Goal: Task Accomplishment & Management: Use online tool/utility

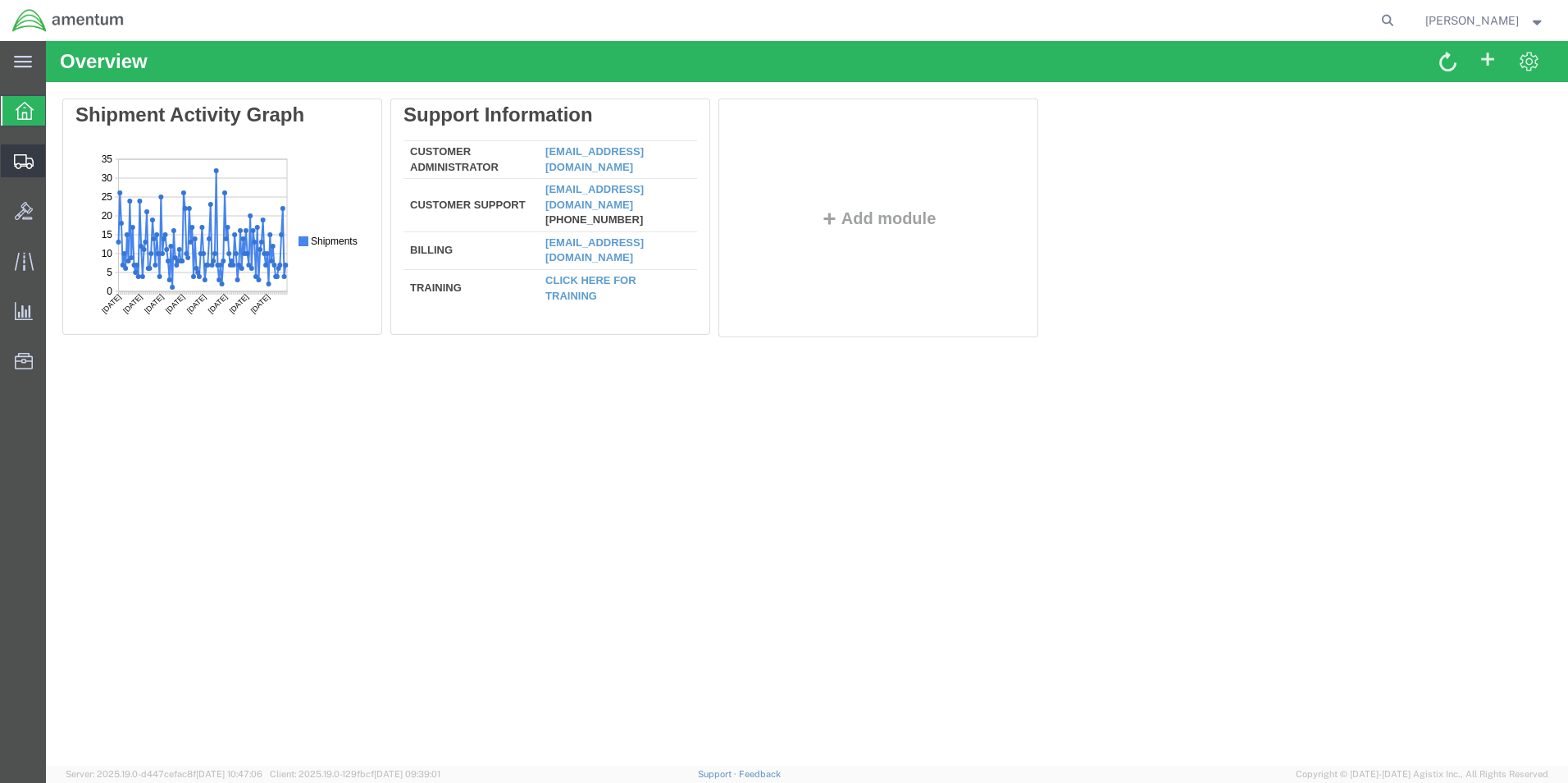
click at [20, 164] on icon at bounding box center [24, 162] width 20 height 15
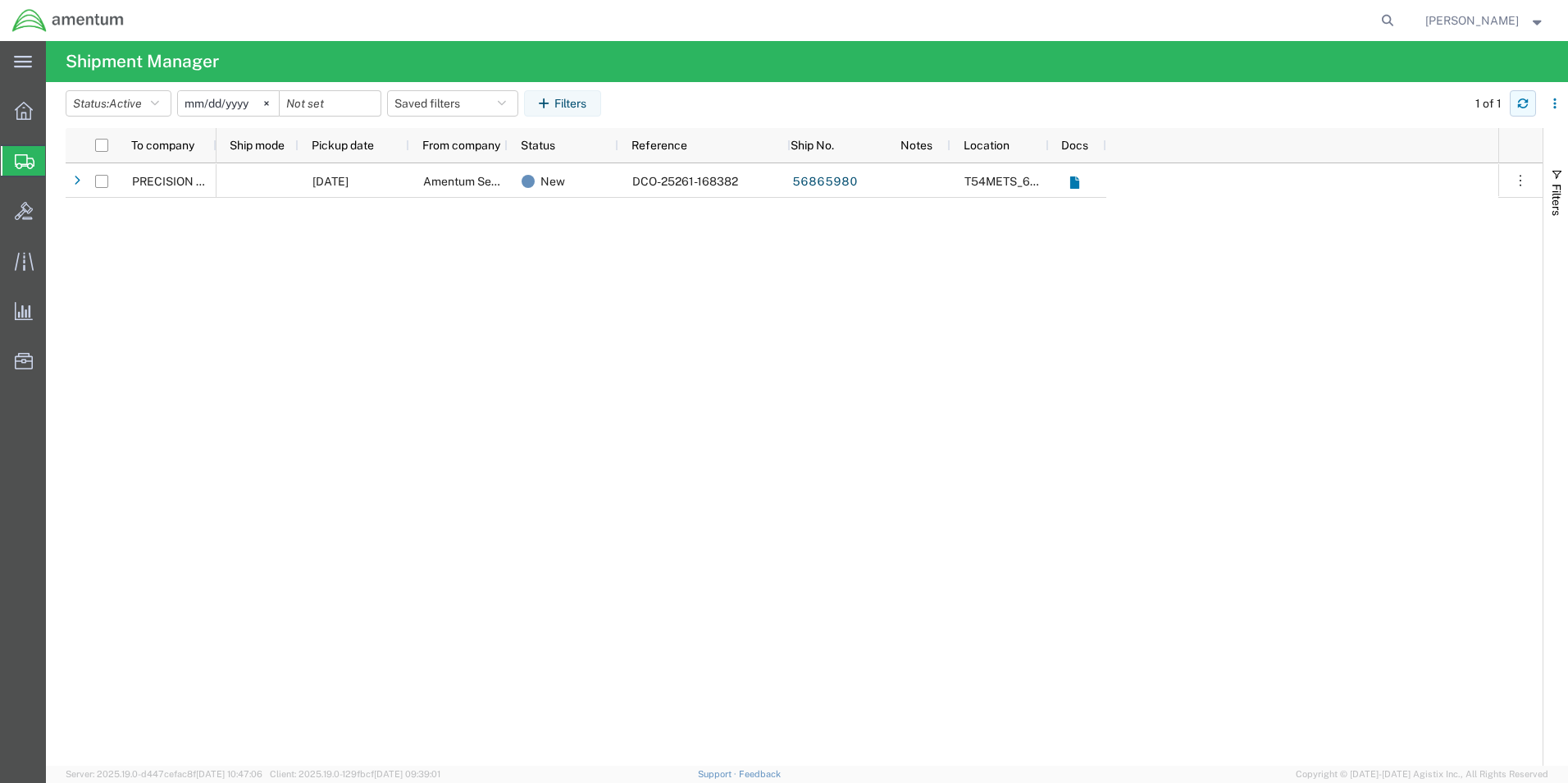
click at [1519, 102] on icon "button" at bounding box center [1523, 100] width 10 height 4
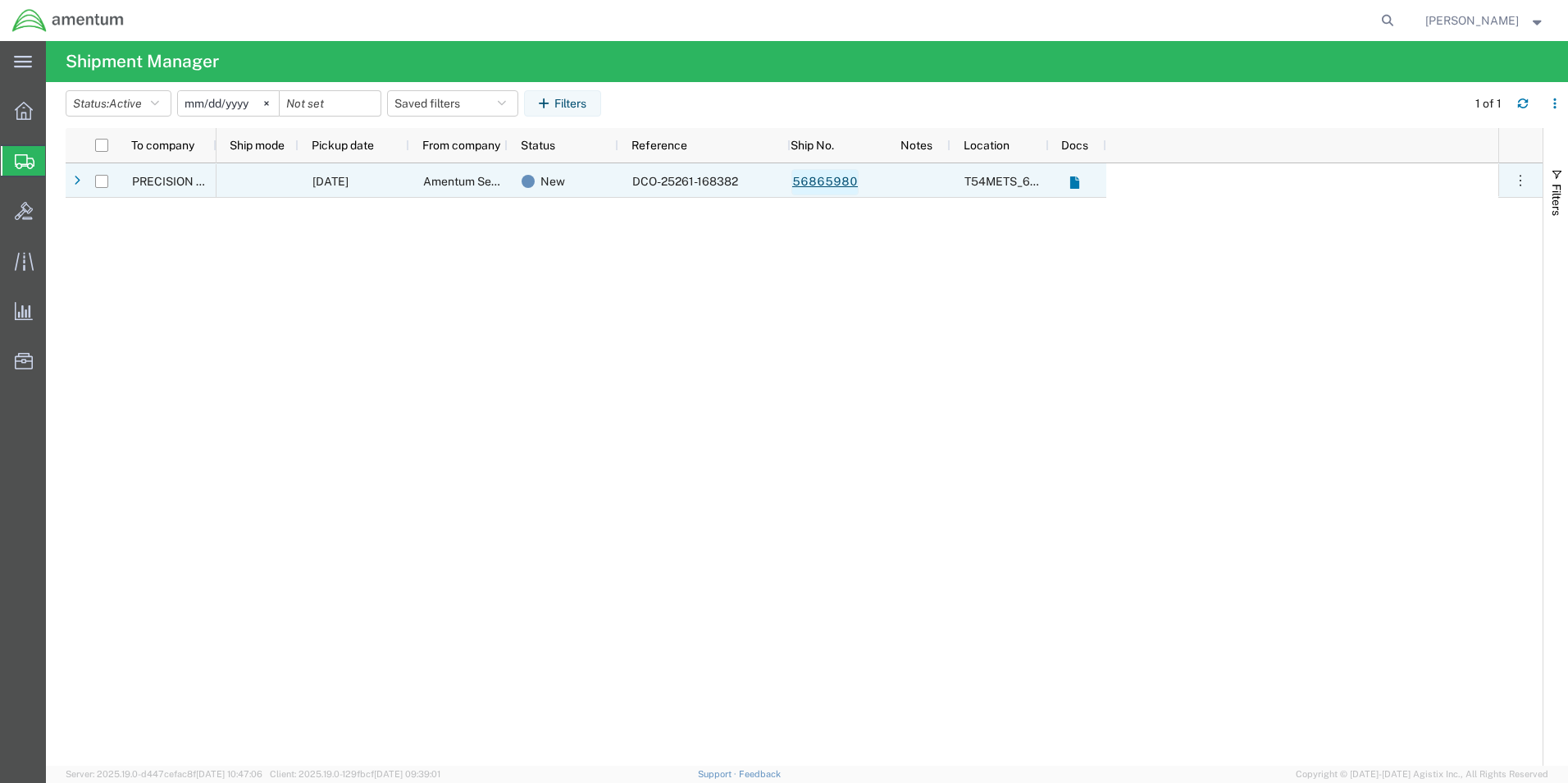
click at [804, 182] on link "56865980" at bounding box center [825, 182] width 67 height 27
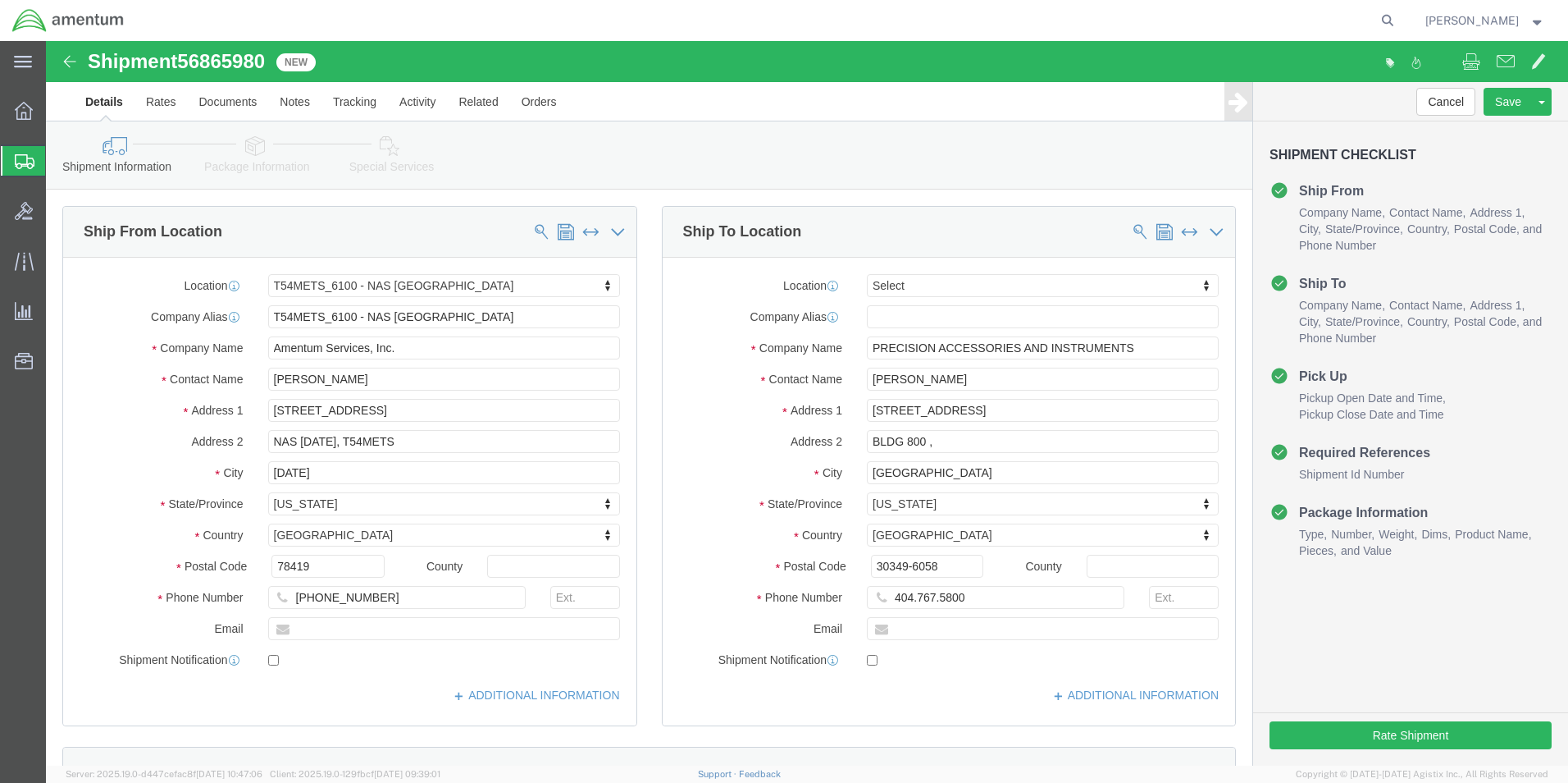
select select "67191"
select select
click input "404.767.5800"
click input "404-767.5800"
type input "[PHONE_NUMBER]"
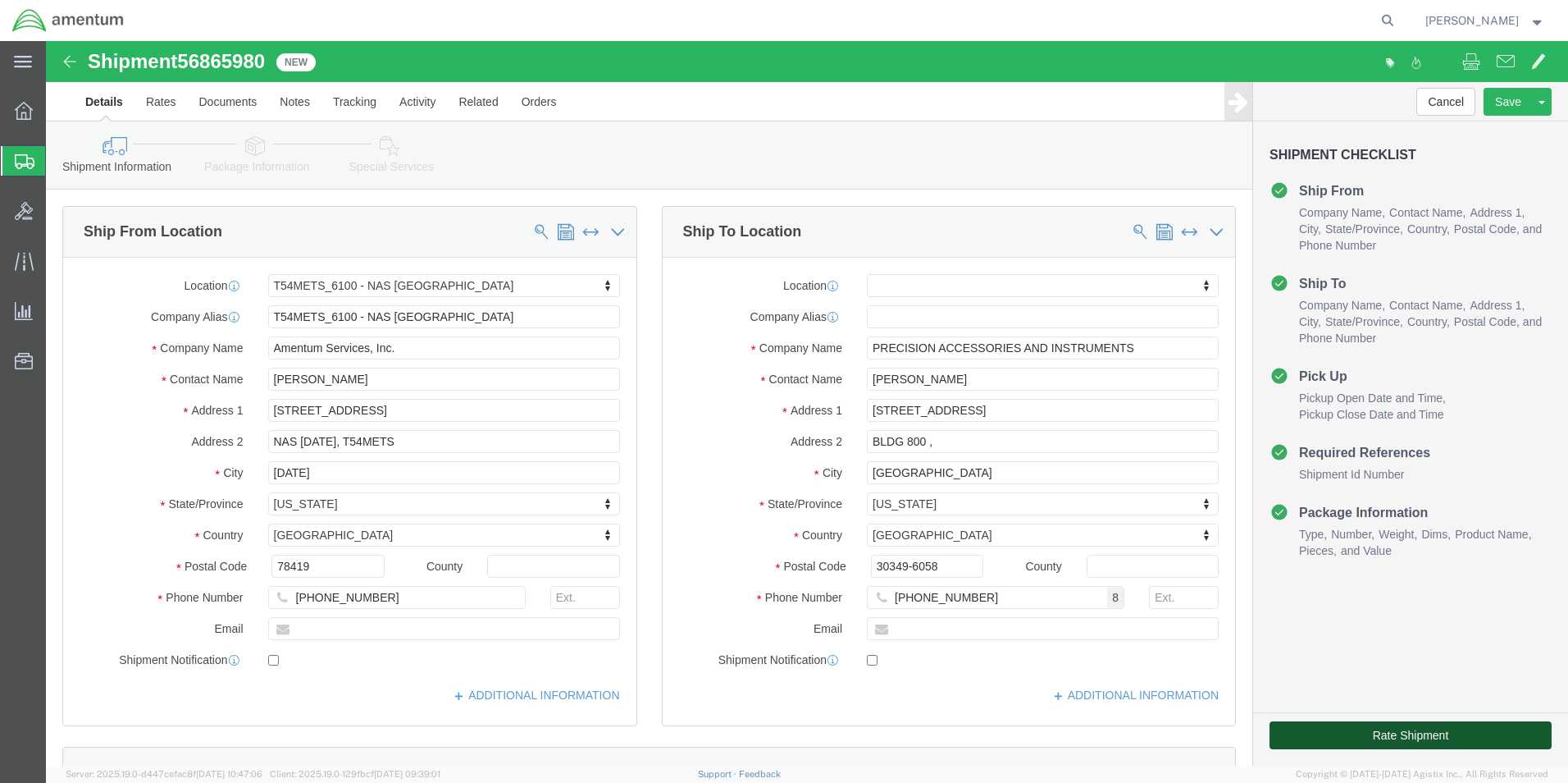
click button "Rate Shipment"
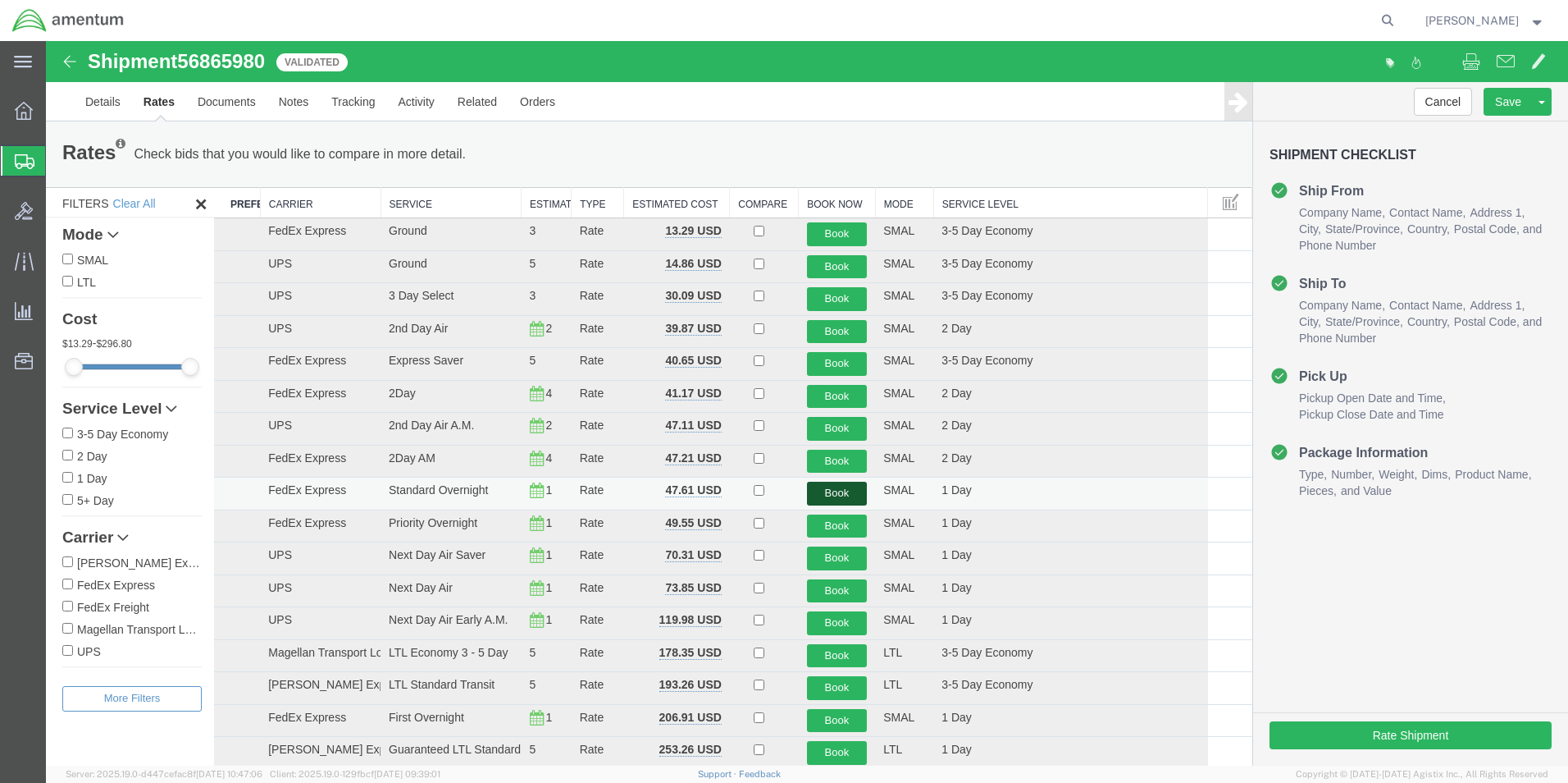
click at [846, 495] on button "Book" at bounding box center [837, 493] width 61 height 24
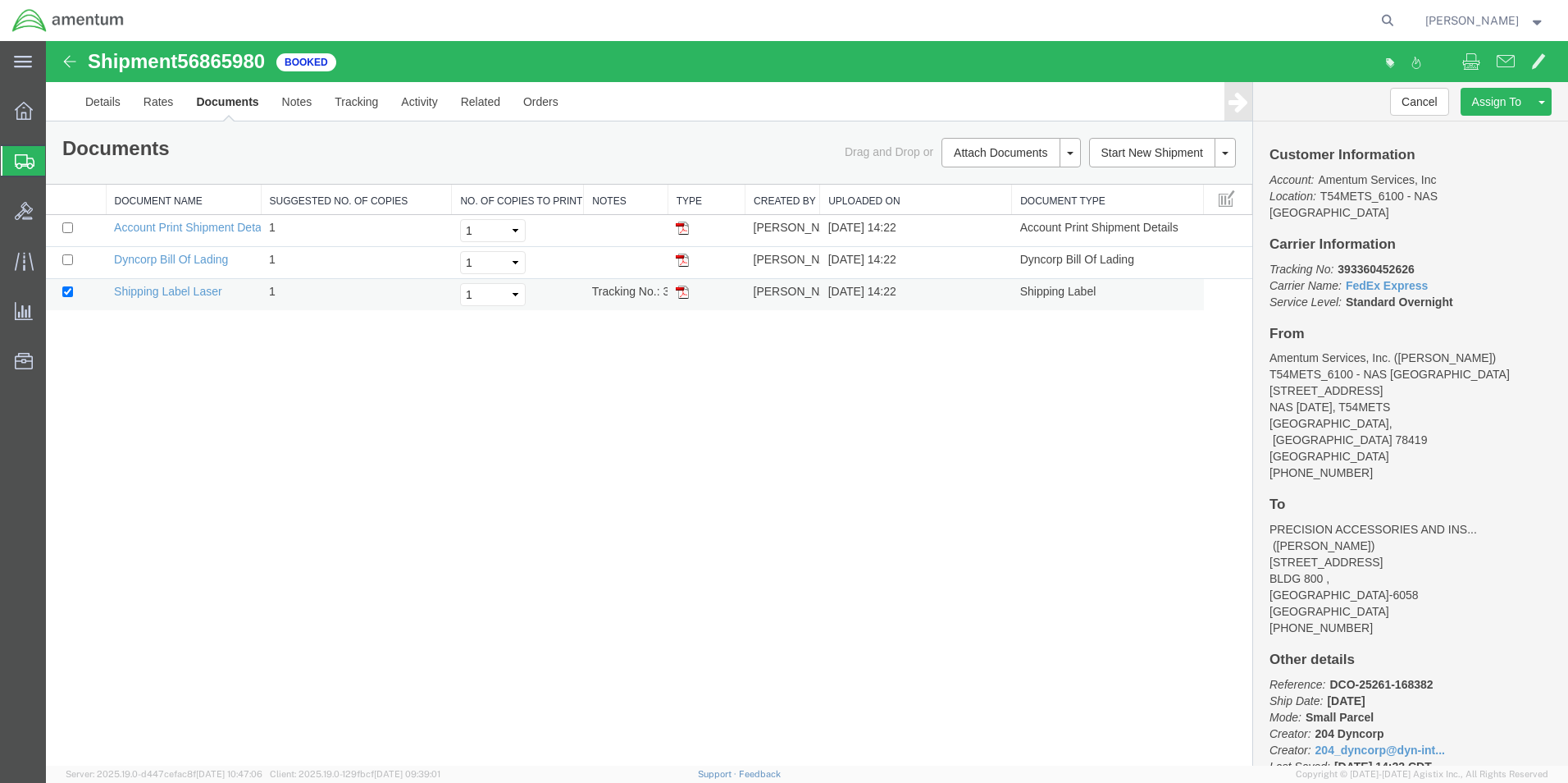
click at [679, 290] on img at bounding box center [682, 293] width 13 height 13
drag, startPoint x: 22, startPoint y: 160, endPoint x: 432, endPoint y: 2, distance: 439.4
click at [22, 160] on icon at bounding box center [25, 162] width 20 height 15
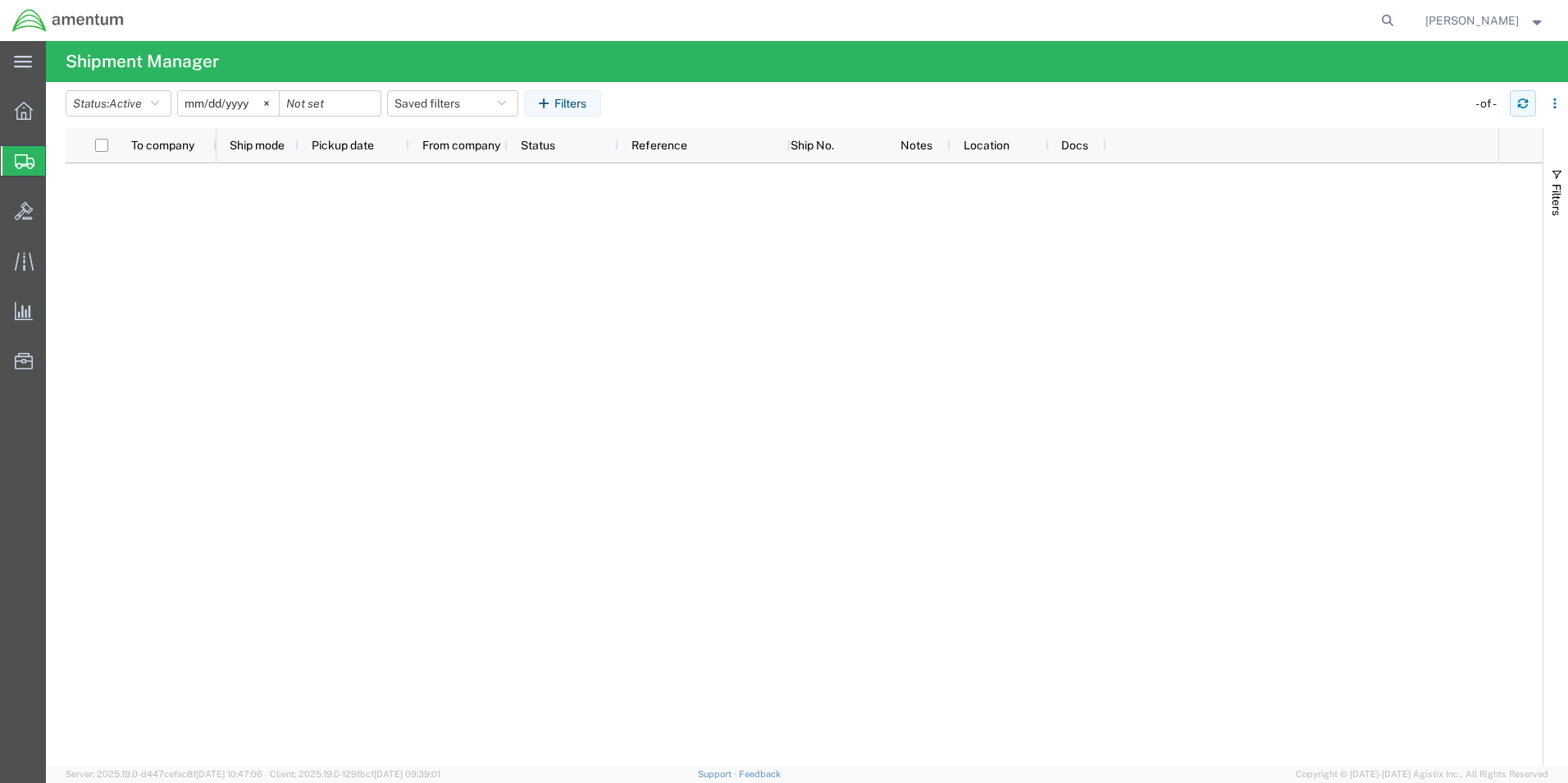
click at [1525, 106] on icon "button" at bounding box center [1523, 103] width 12 height 12
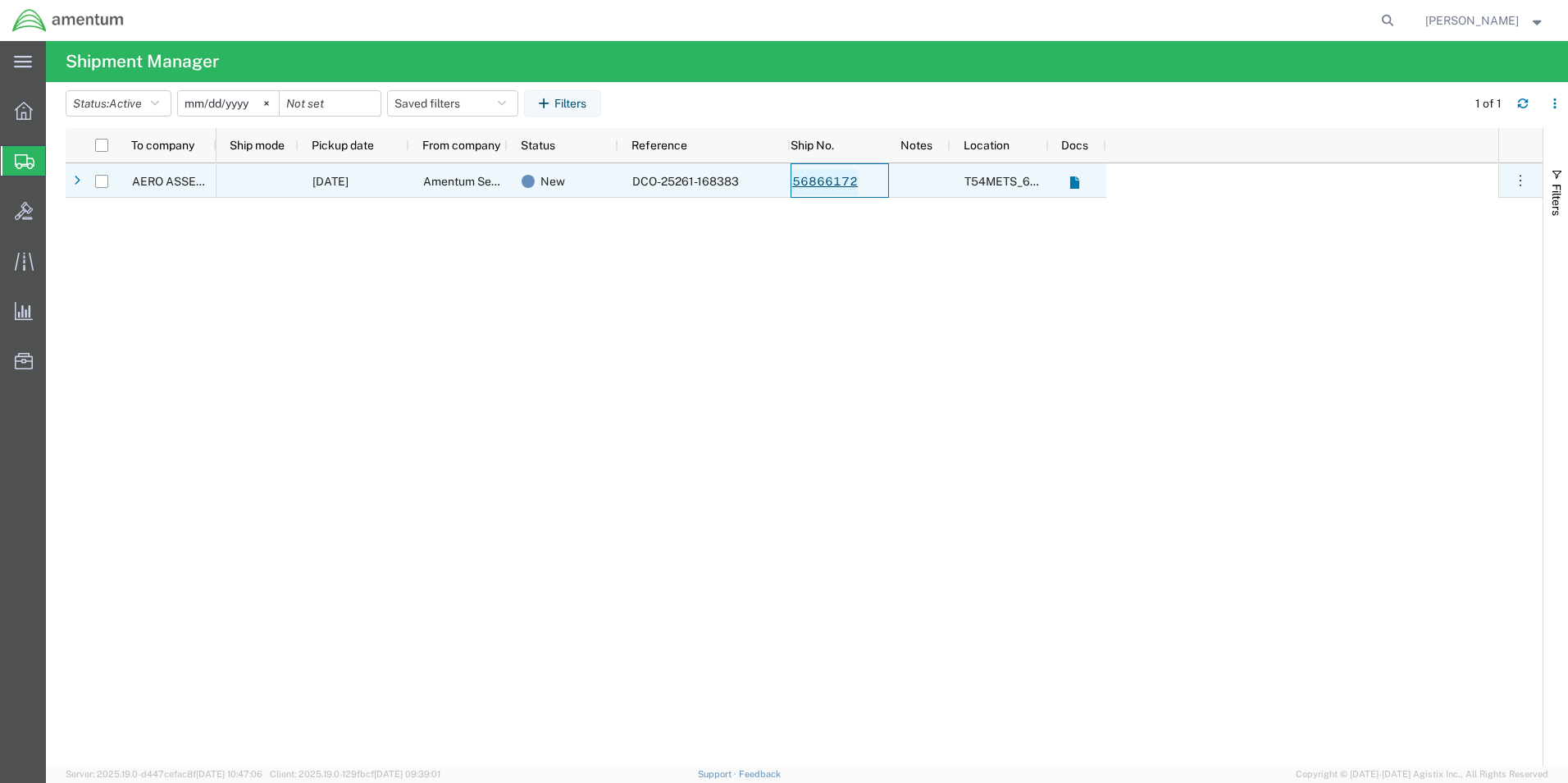
click at [830, 185] on link "56866172" at bounding box center [825, 182] width 67 height 27
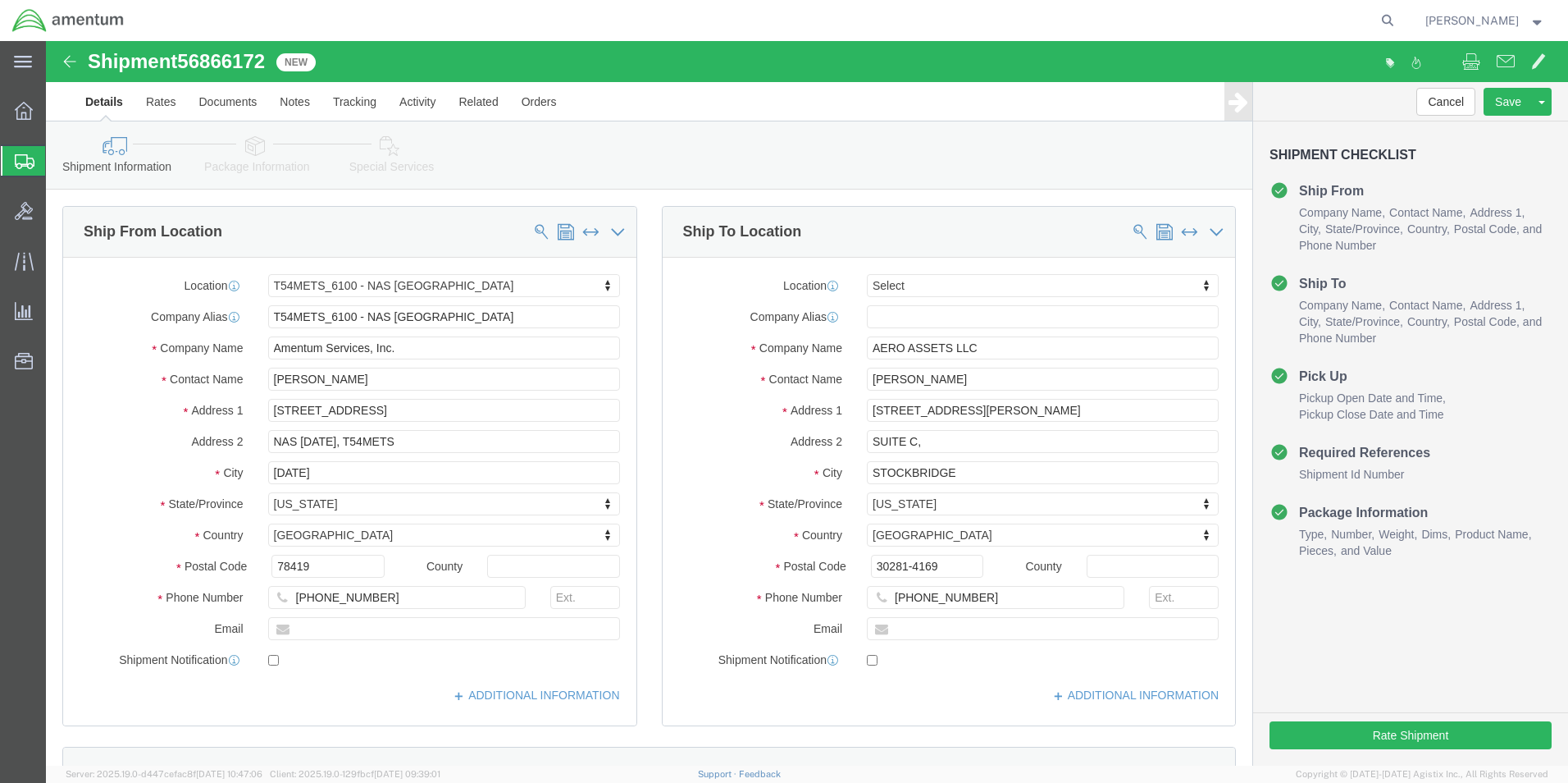
select select "67191"
select select
click button "Rate Shipment"
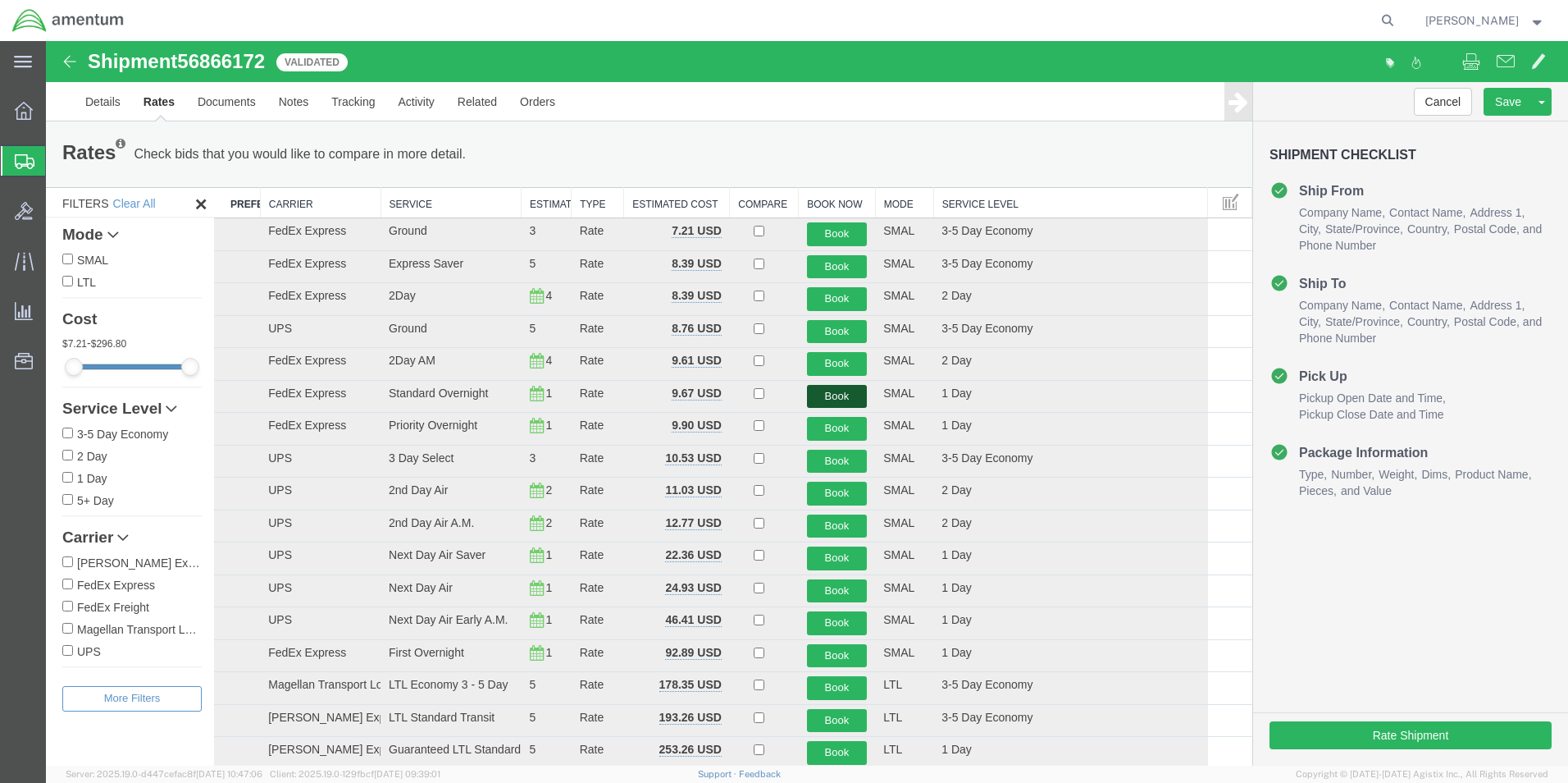
click at [831, 398] on button "Book" at bounding box center [837, 396] width 61 height 24
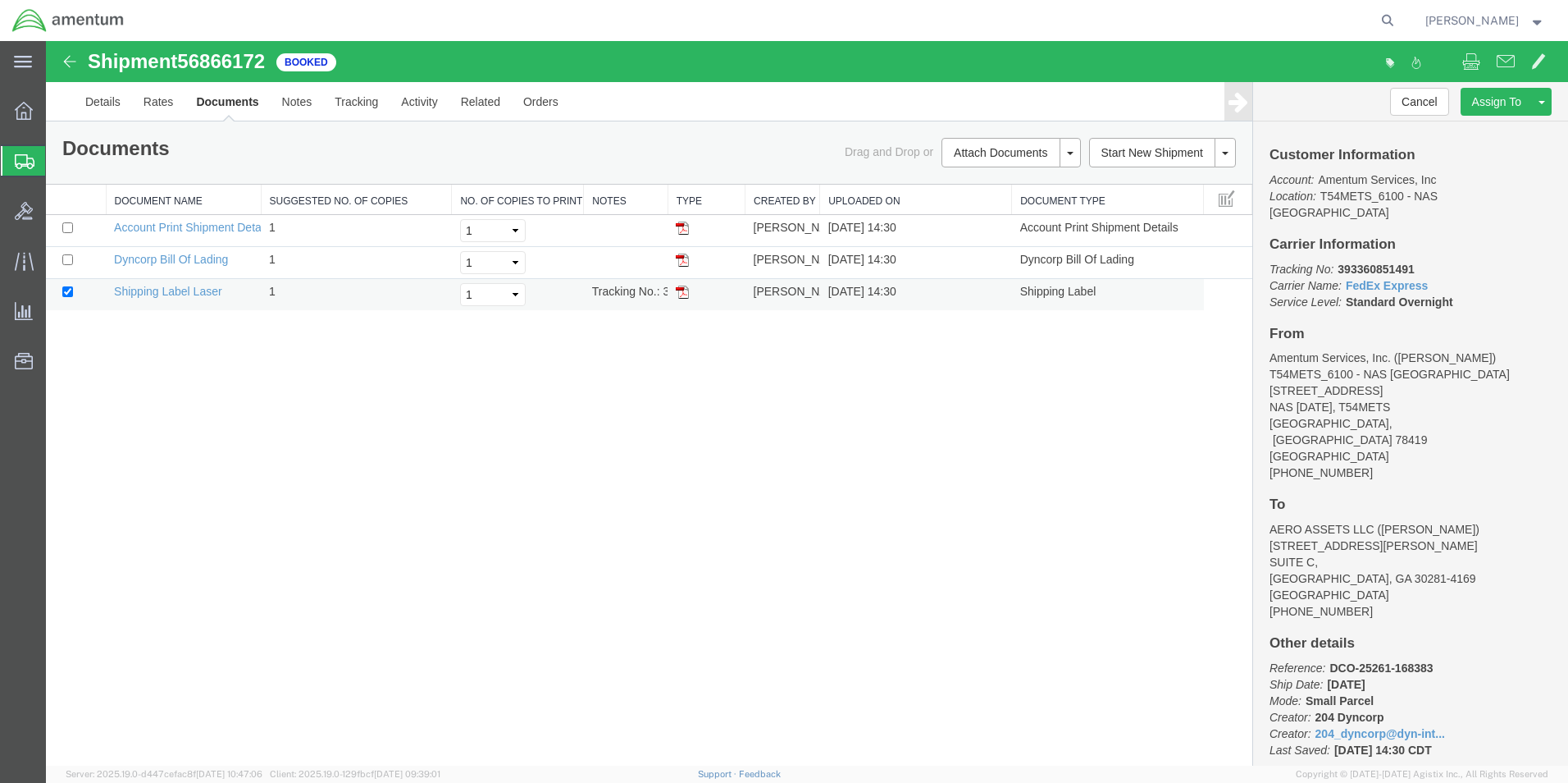
click at [676, 294] on img at bounding box center [682, 293] width 13 height 13
drag, startPoint x: 23, startPoint y: 160, endPoint x: 327, endPoint y: 31, distance: 330.2
click at [23, 160] on icon at bounding box center [25, 162] width 20 height 15
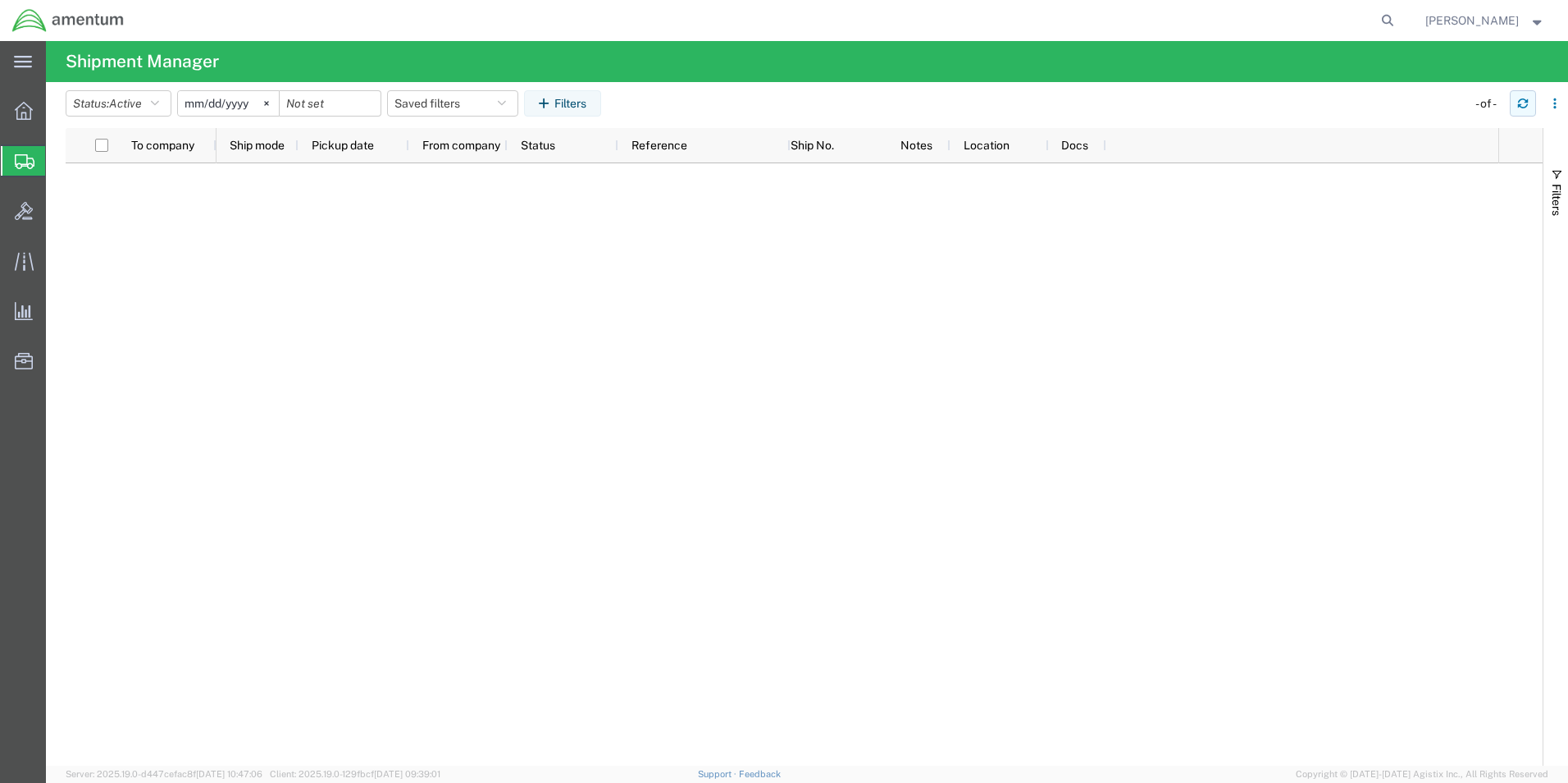
click at [1515, 104] on button "button" at bounding box center [1523, 104] width 27 height 27
click at [1525, 106] on icon "button" at bounding box center [1523, 103] width 12 height 12
click at [1521, 104] on icon "button" at bounding box center [1523, 106] width 10 height 4
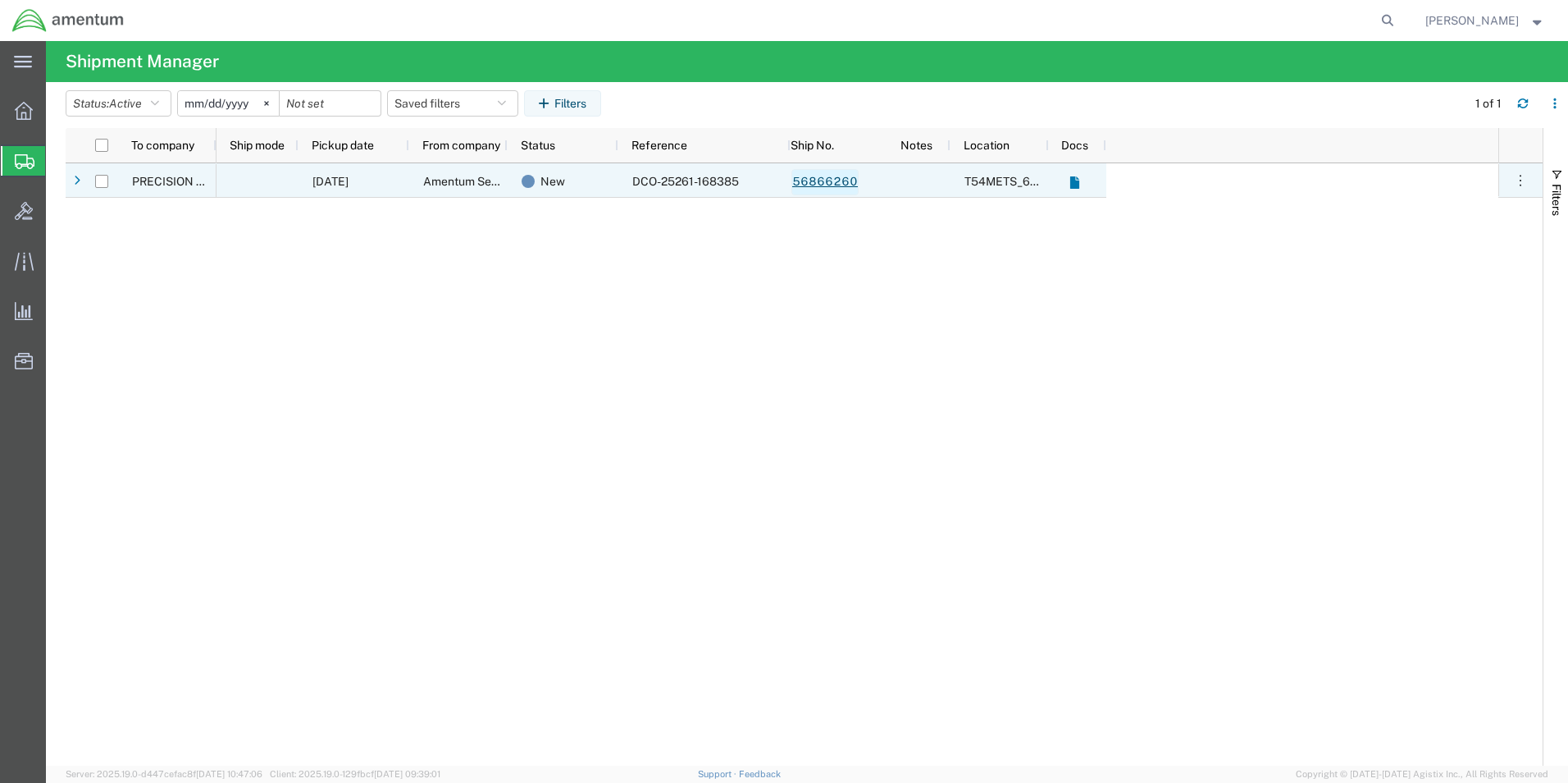
click at [828, 182] on link "56866260" at bounding box center [825, 182] width 67 height 27
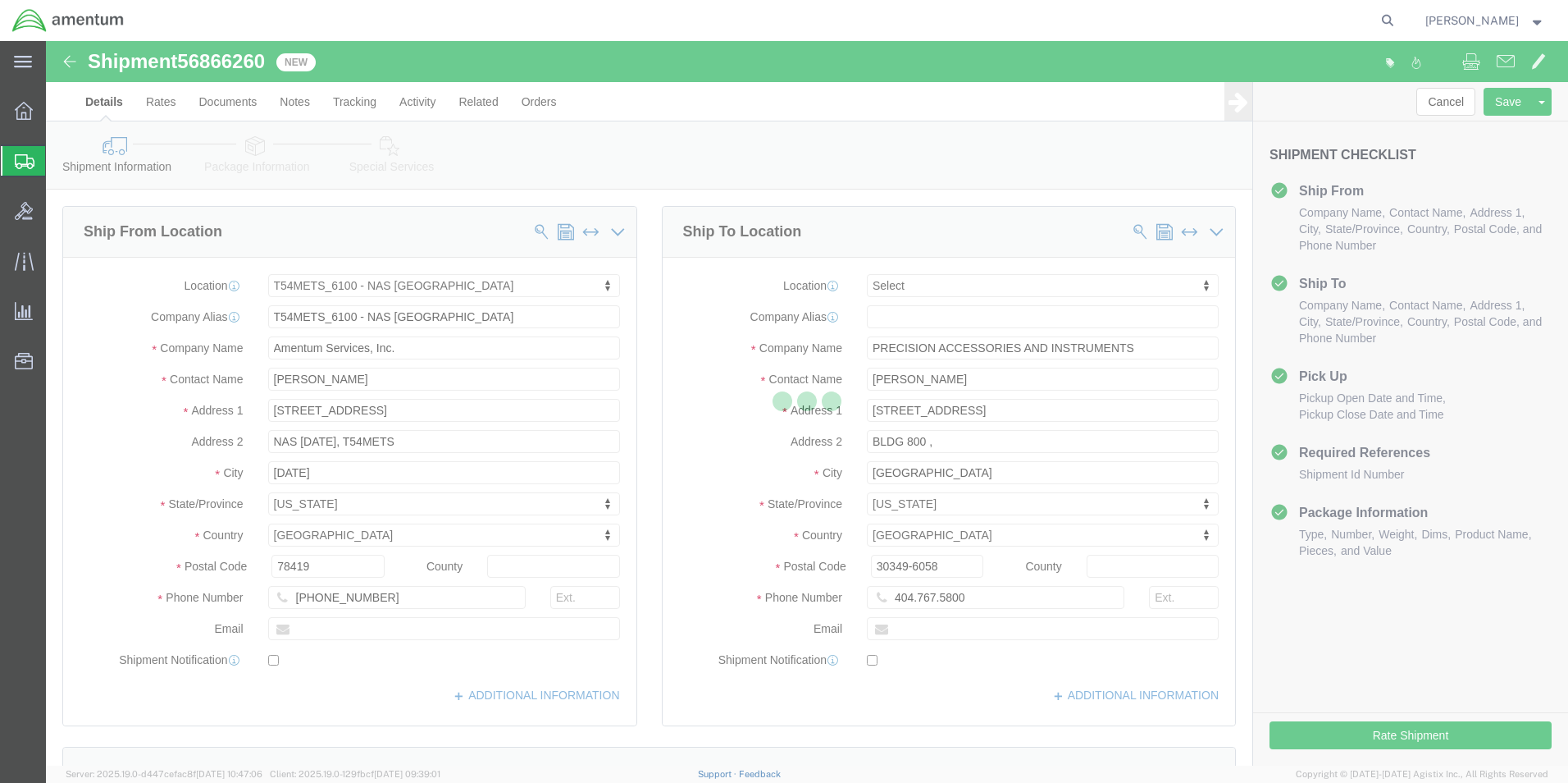
select select "67191"
select select
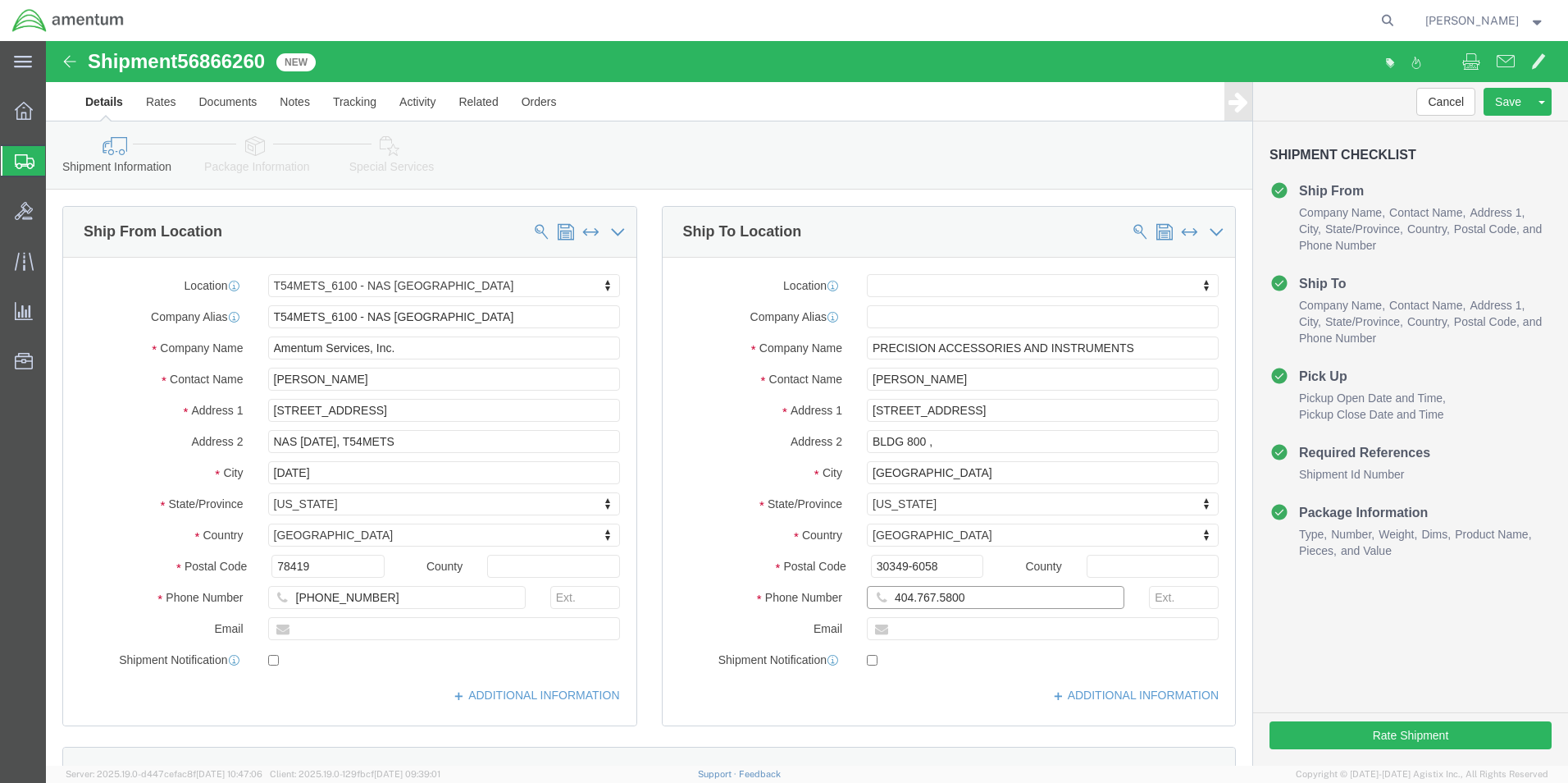
click input "404.767.5800"
drag, startPoint x: 865, startPoint y: 561, endPoint x: 866, endPoint y: 572, distance: 11.0
click input "404.767.5800"
click input "404-767.5800"
type input "[PHONE_NUMBER]"
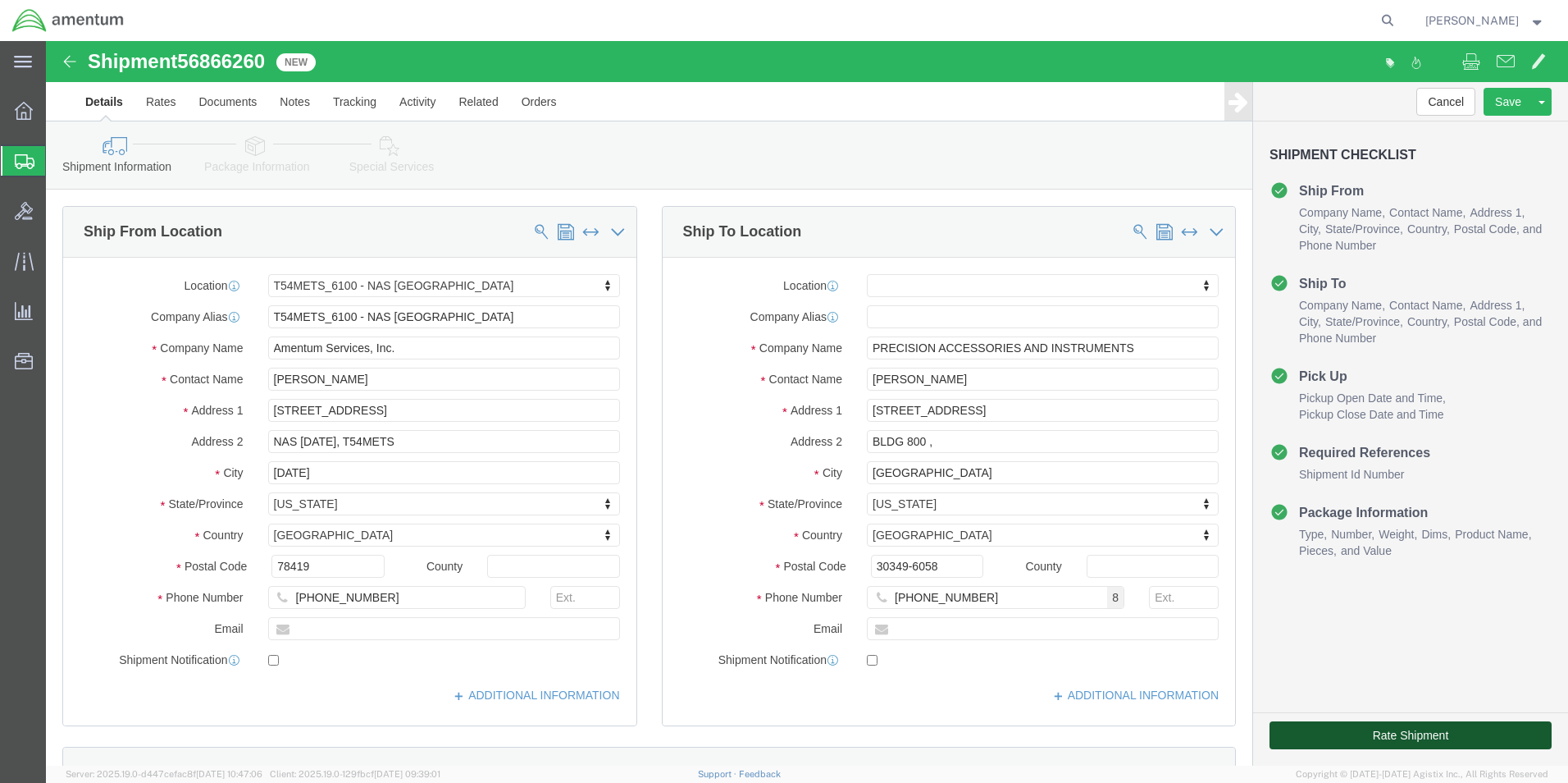
click button "Rate Shipment"
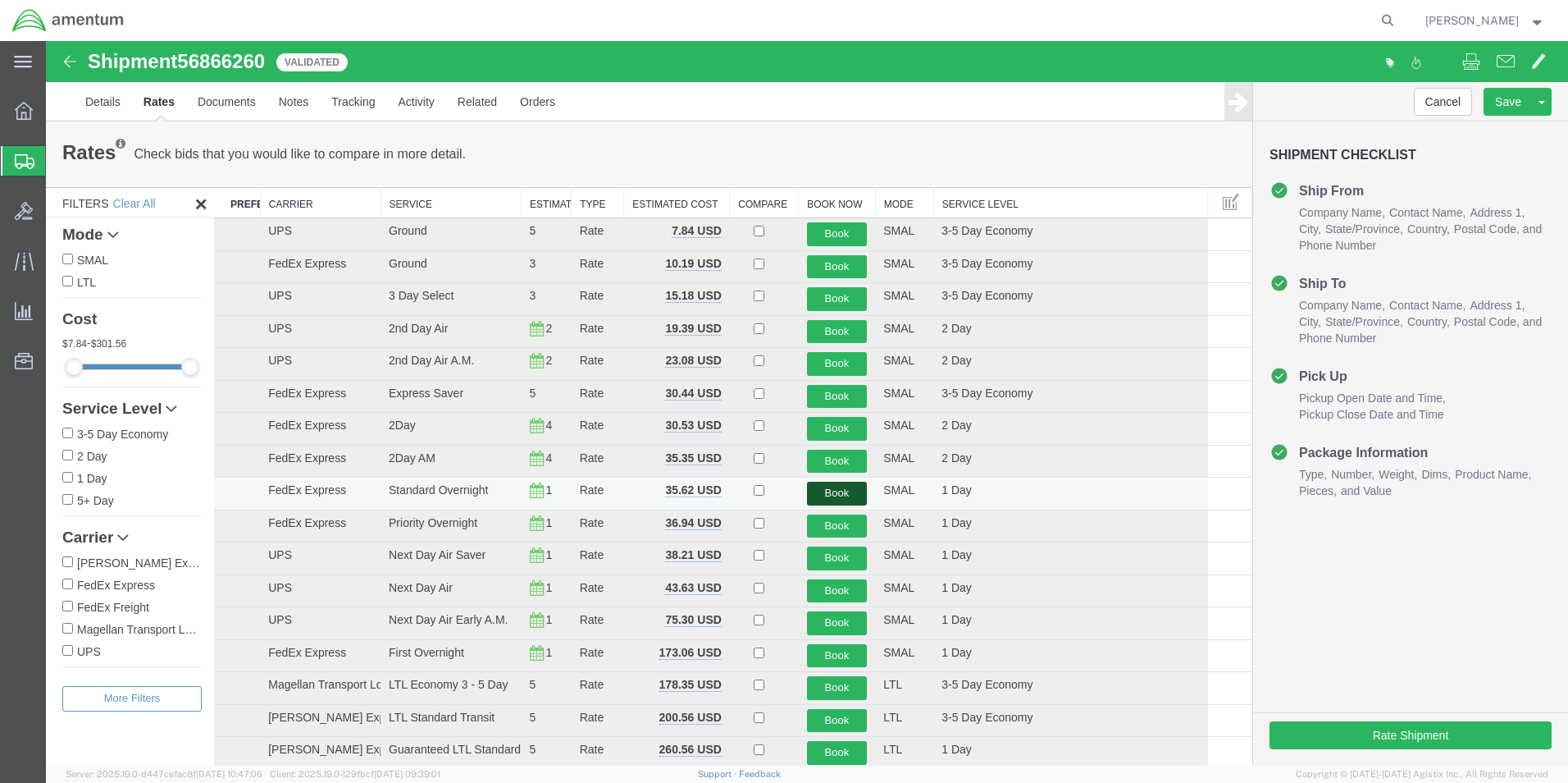
click at [834, 490] on button "Book" at bounding box center [837, 493] width 61 height 24
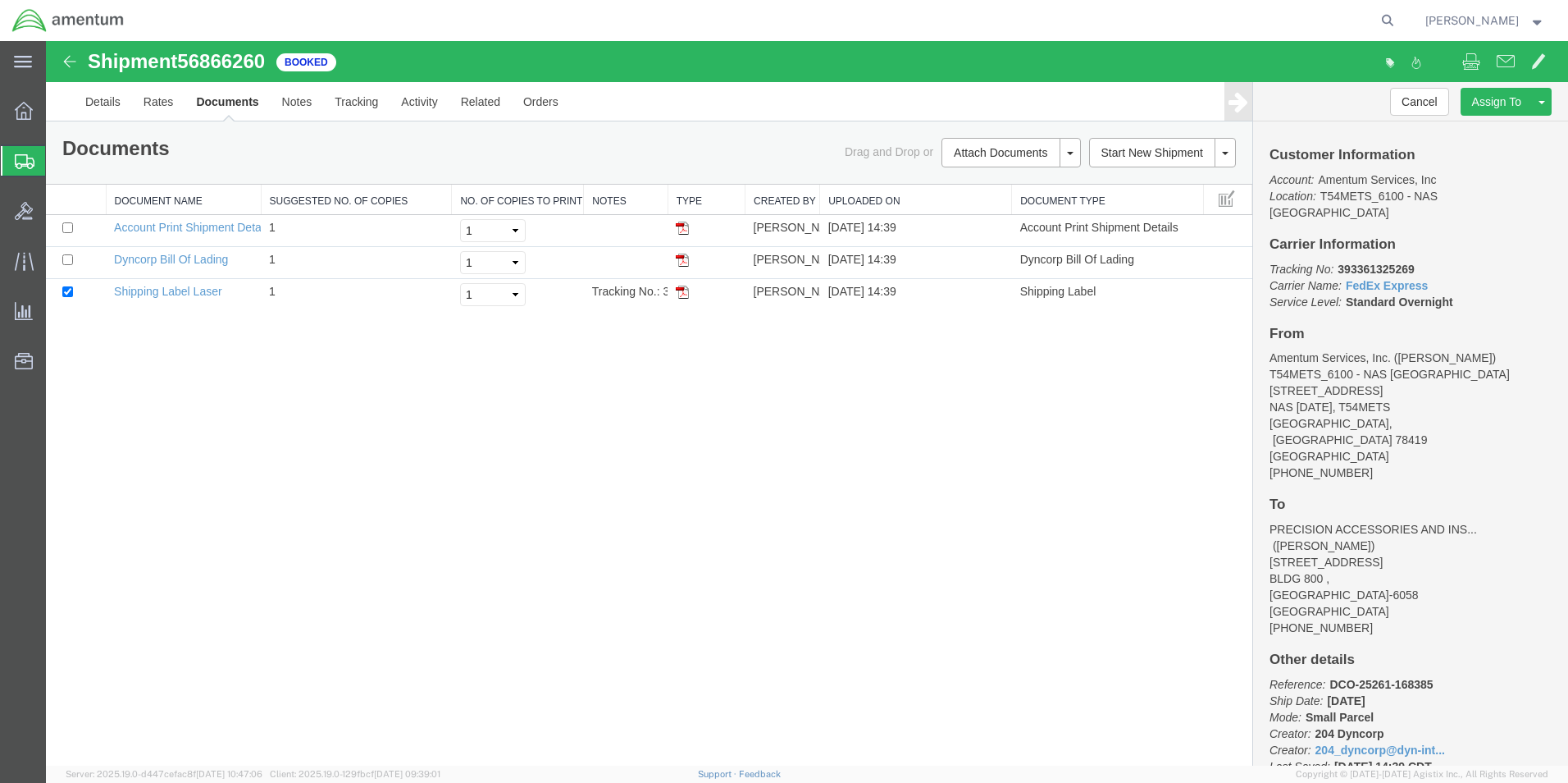
drag, startPoint x: 681, startPoint y: 291, endPoint x: 672, endPoint y: 431, distance: 140.3
click at [681, 291] on img at bounding box center [682, 293] width 13 height 13
click at [23, 159] on icon at bounding box center [25, 162] width 20 height 15
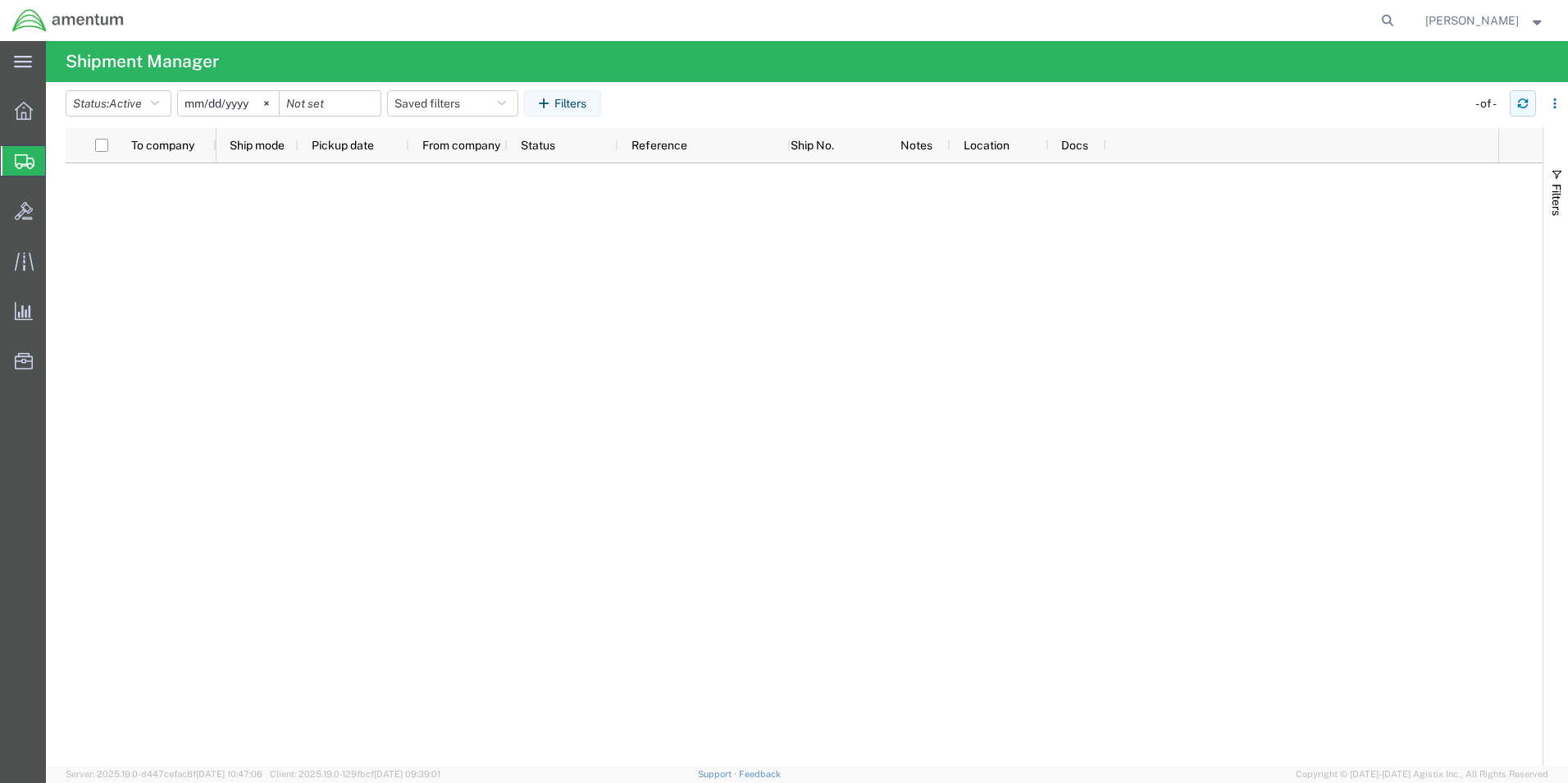
click at [1519, 99] on icon "button" at bounding box center [1523, 103] width 12 height 12
click at [1521, 99] on icon "button" at bounding box center [1523, 100] width 10 height 4
click at [1529, 101] on button "button" at bounding box center [1523, 104] width 27 height 27
click at [1522, 106] on icon "button" at bounding box center [1523, 103] width 12 height 12
click at [1522, 102] on icon "button" at bounding box center [1523, 103] width 12 height 12
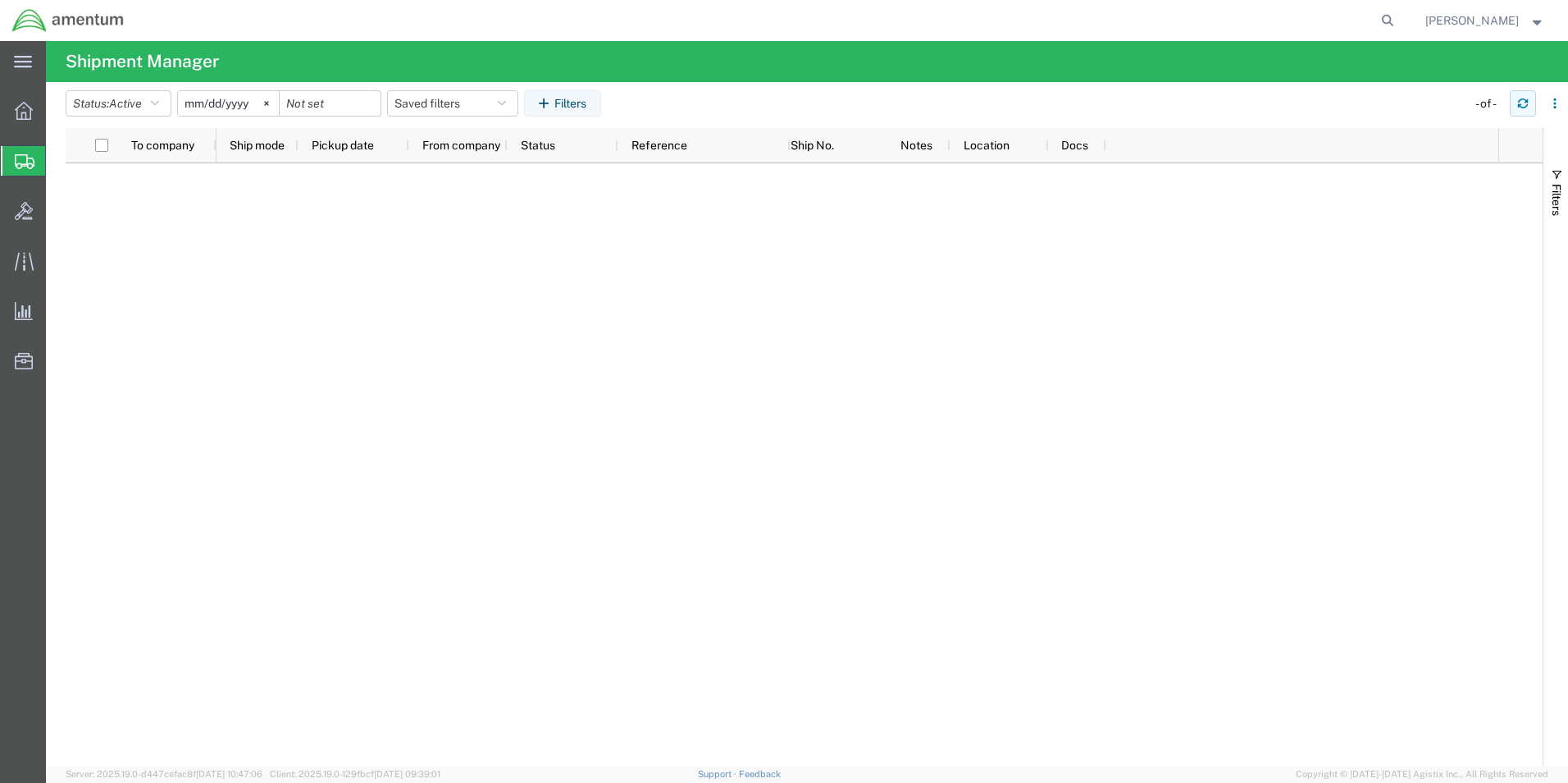
click at [1526, 104] on icon "button" at bounding box center [1523, 103] width 12 height 12
click at [1526, 102] on icon "button" at bounding box center [1523, 100] width 10 height 4
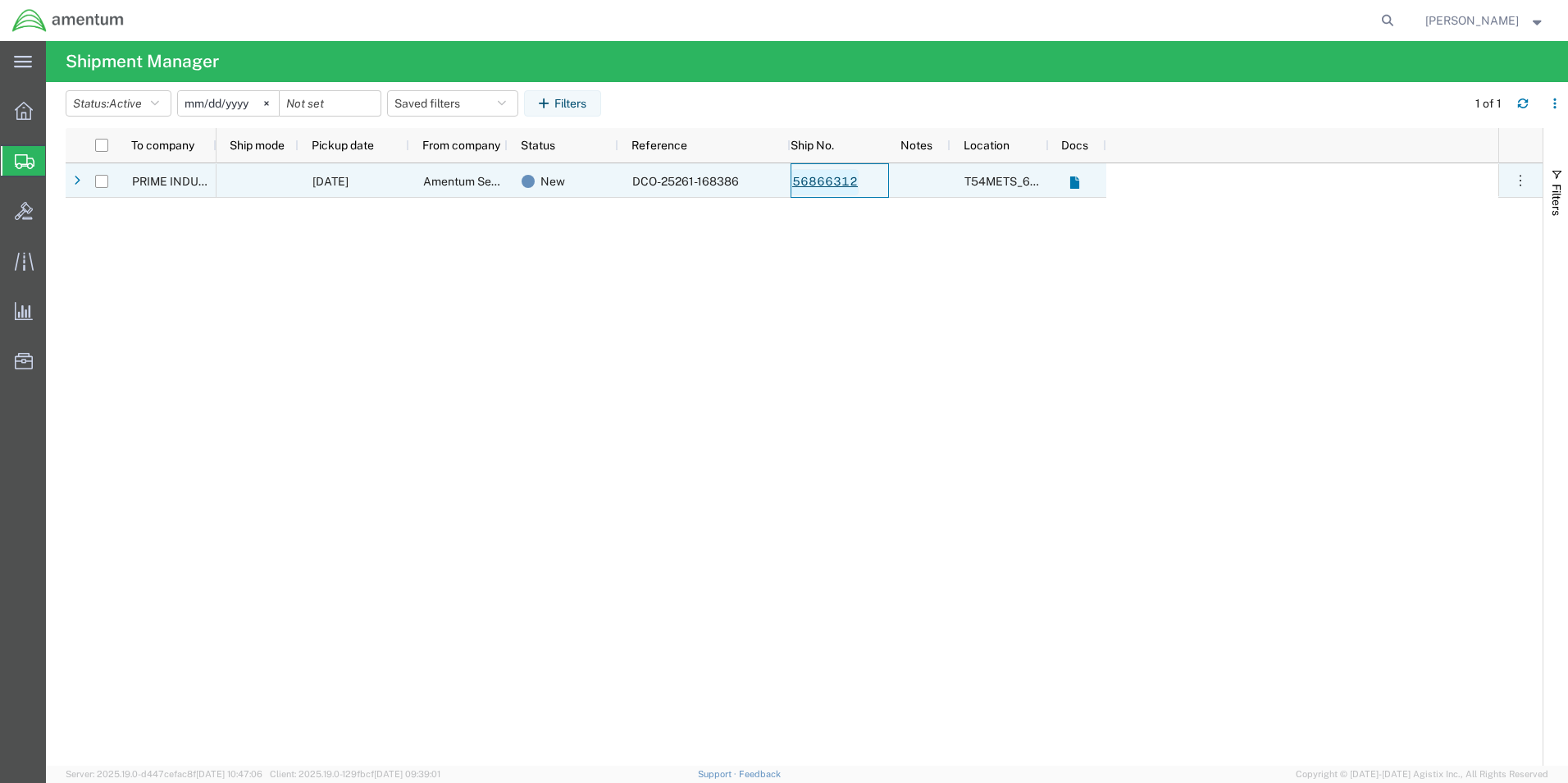
click at [828, 180] on link "56866312" at bounding box center [825, 182] width 67 height 27
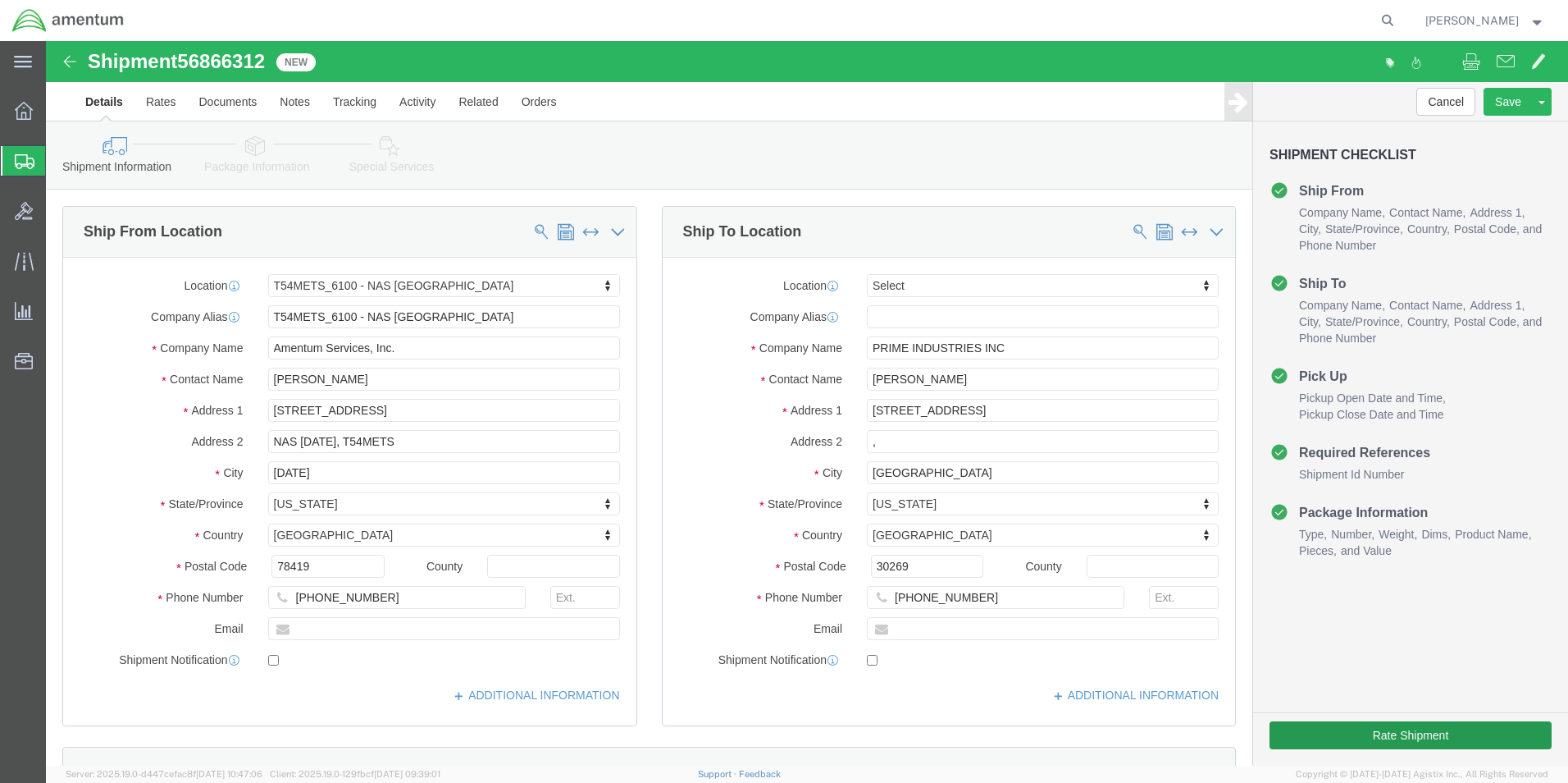
select select "67191"
select select
click button "Rate Shipment"
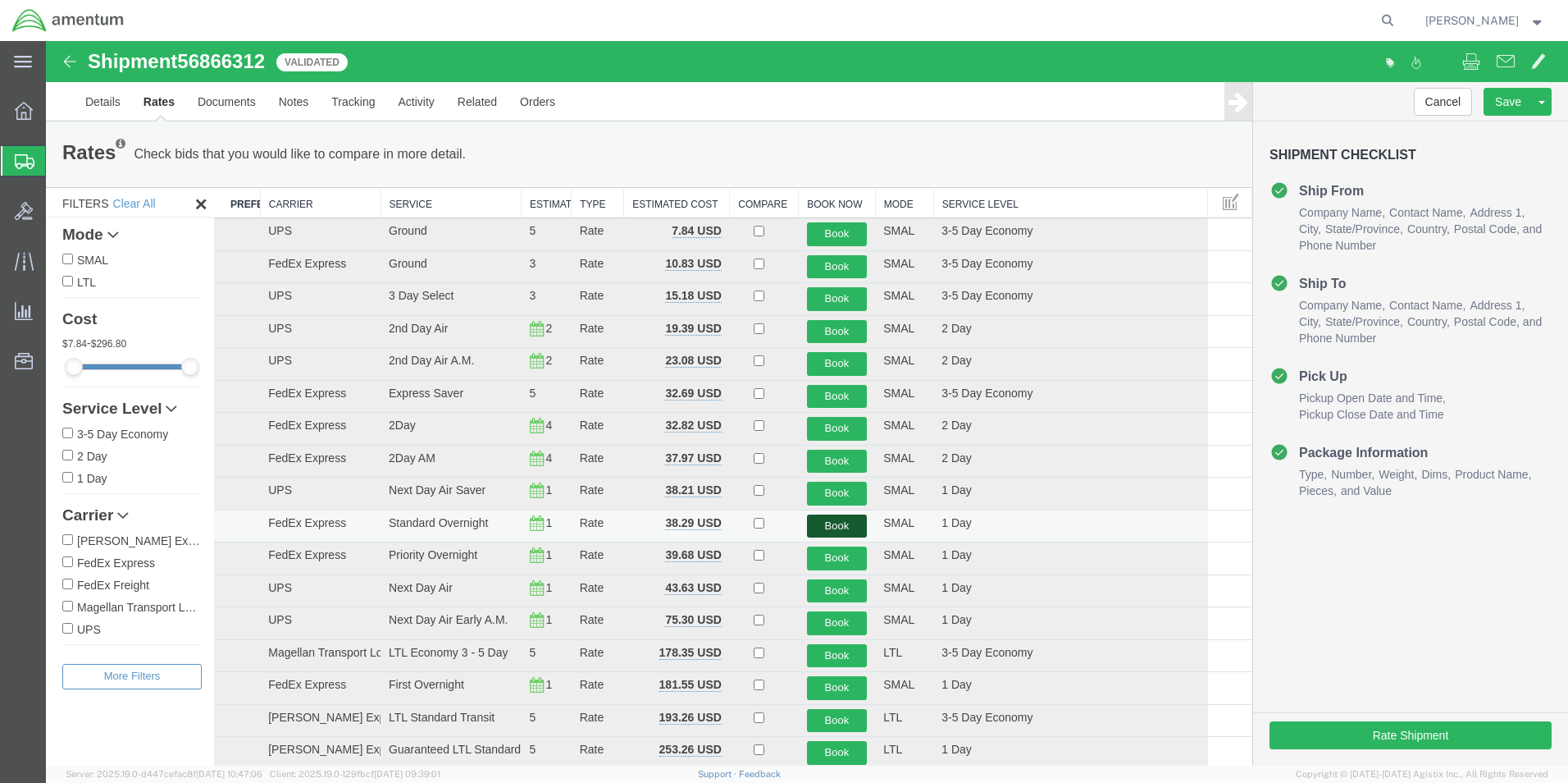
click at [842, 524] on button "Book" at bounding box center [837, 526] width 61 height 24
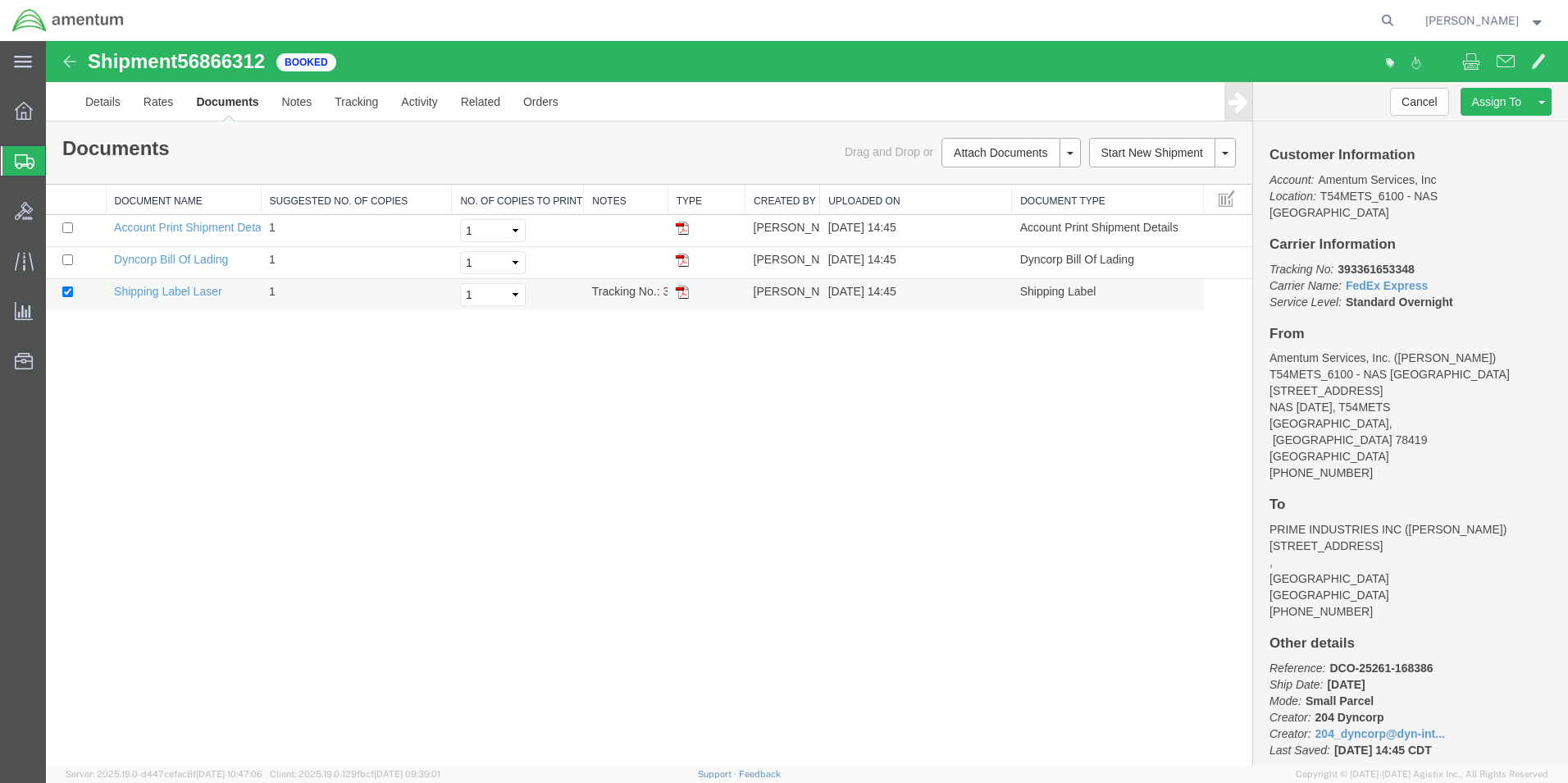
click at [683, 294] on img at bounding box center [682, 293] width 13 height 13
drag, startPoint x: 20, startPoint y: 163, endPoint x: 279, endPoint y: 24, distance: 293.9
click at [20, 163] on icon at bounding box center [25, 162] width 20 height 15
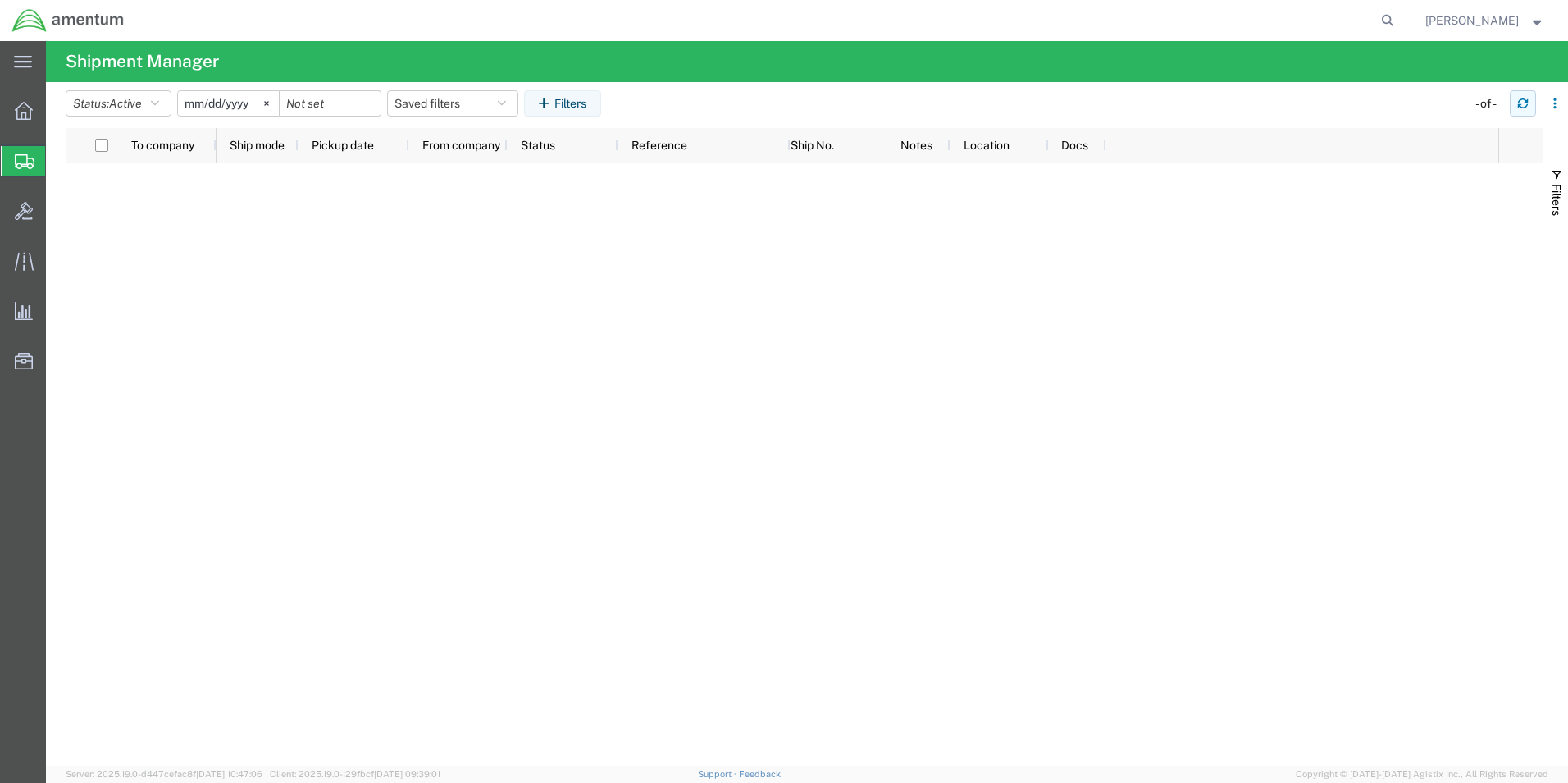
click at [1520, 105] on icon "button" at bounding box center [1523, 106] width 10 height 4
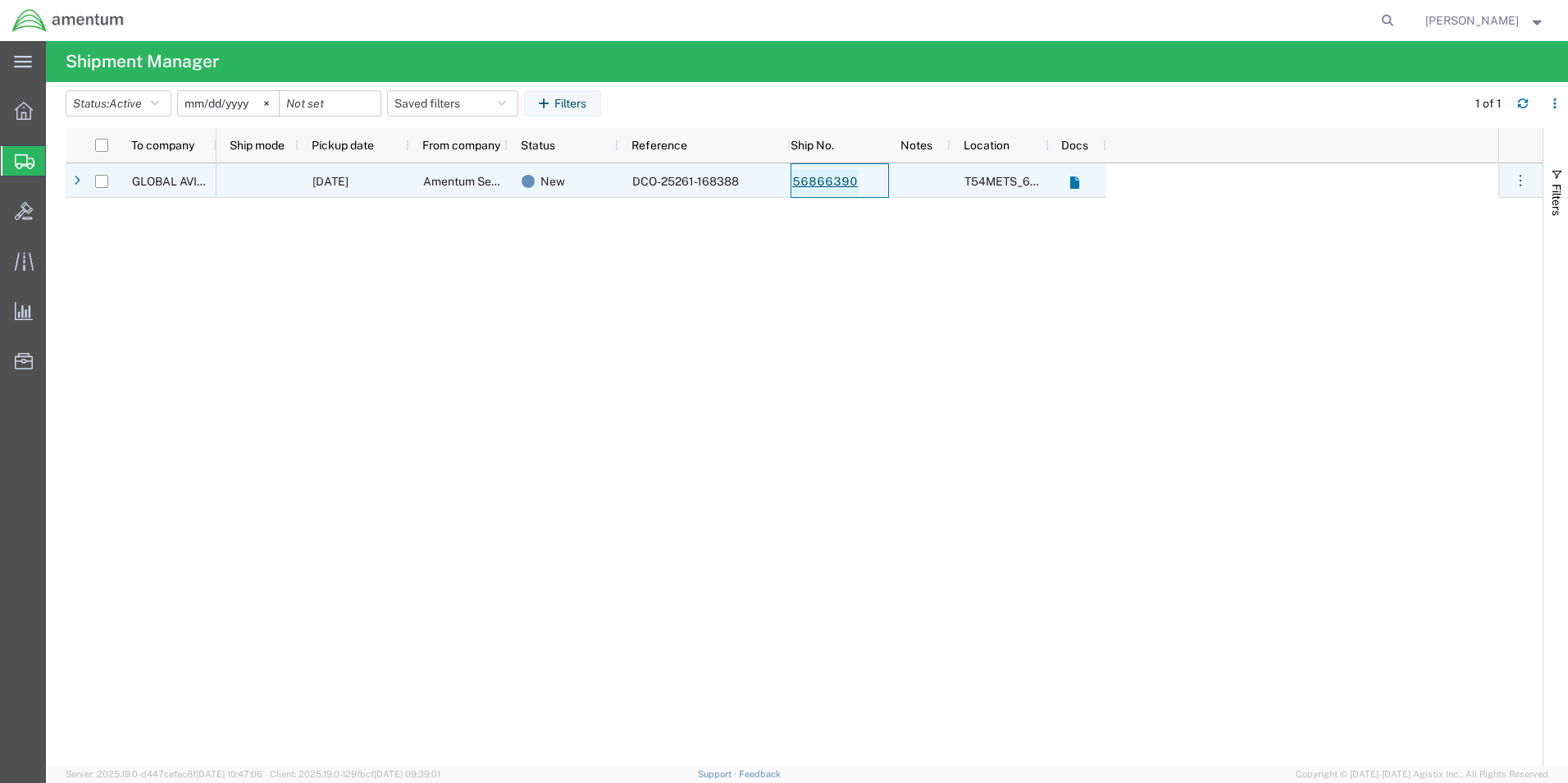
click at [824, 179] on link "56866390" at bounding box center [825, 182] width 67 height 27
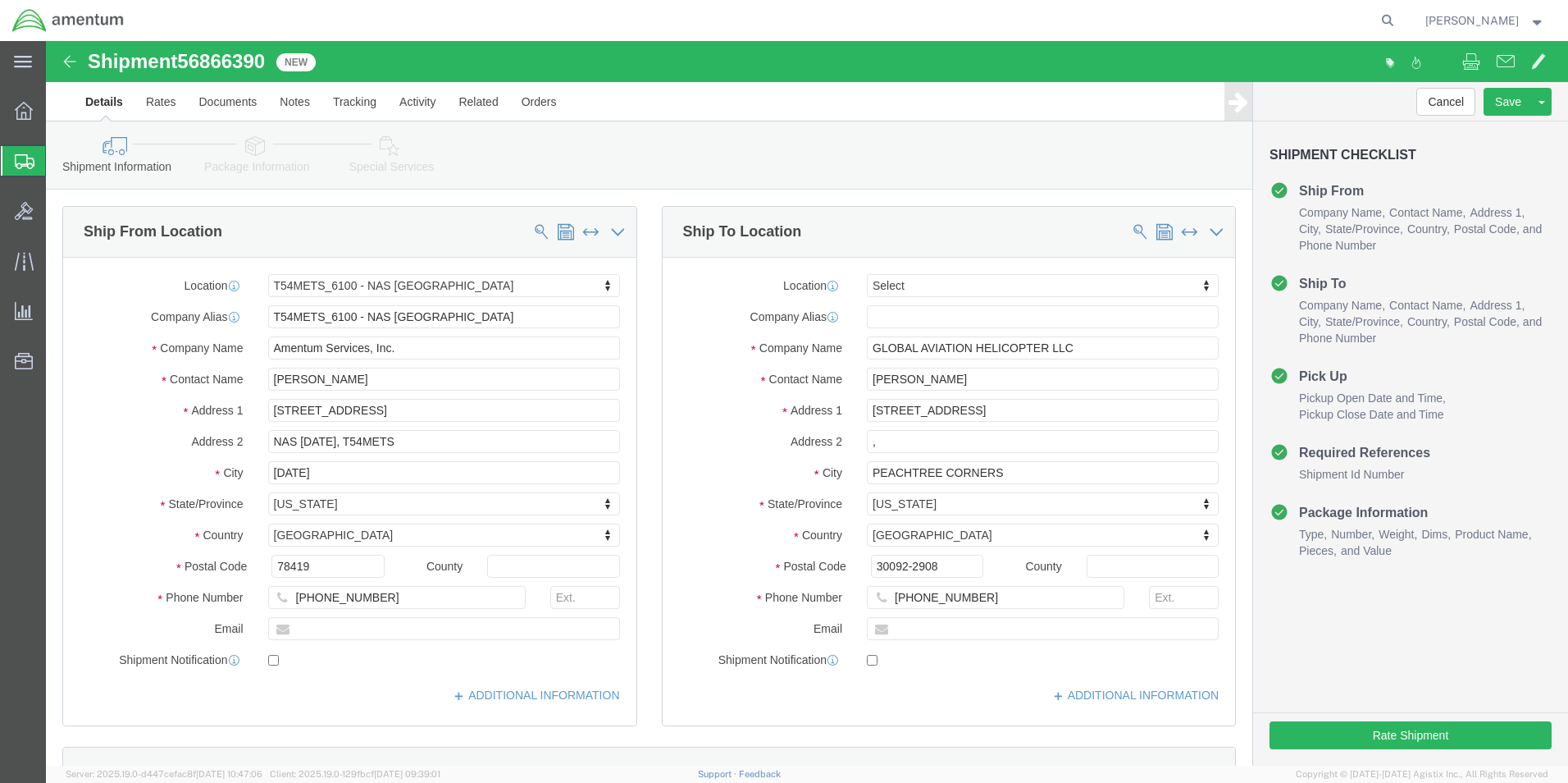
select select "67191"
select select
click button "Rate Shipment"
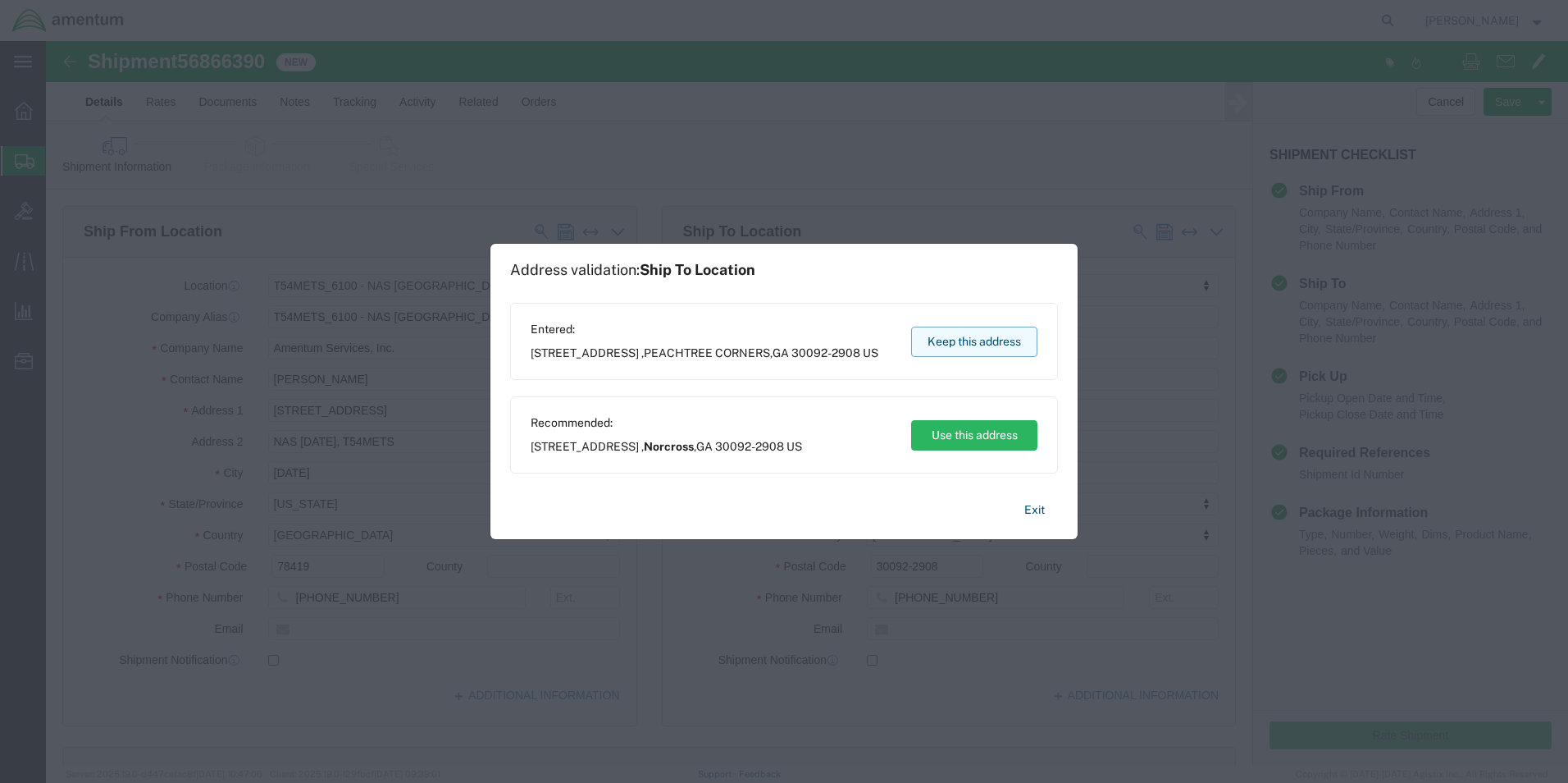
click at [993, 342] on button "Keep this address" at bounding box center [975, 342] width 126 height 31
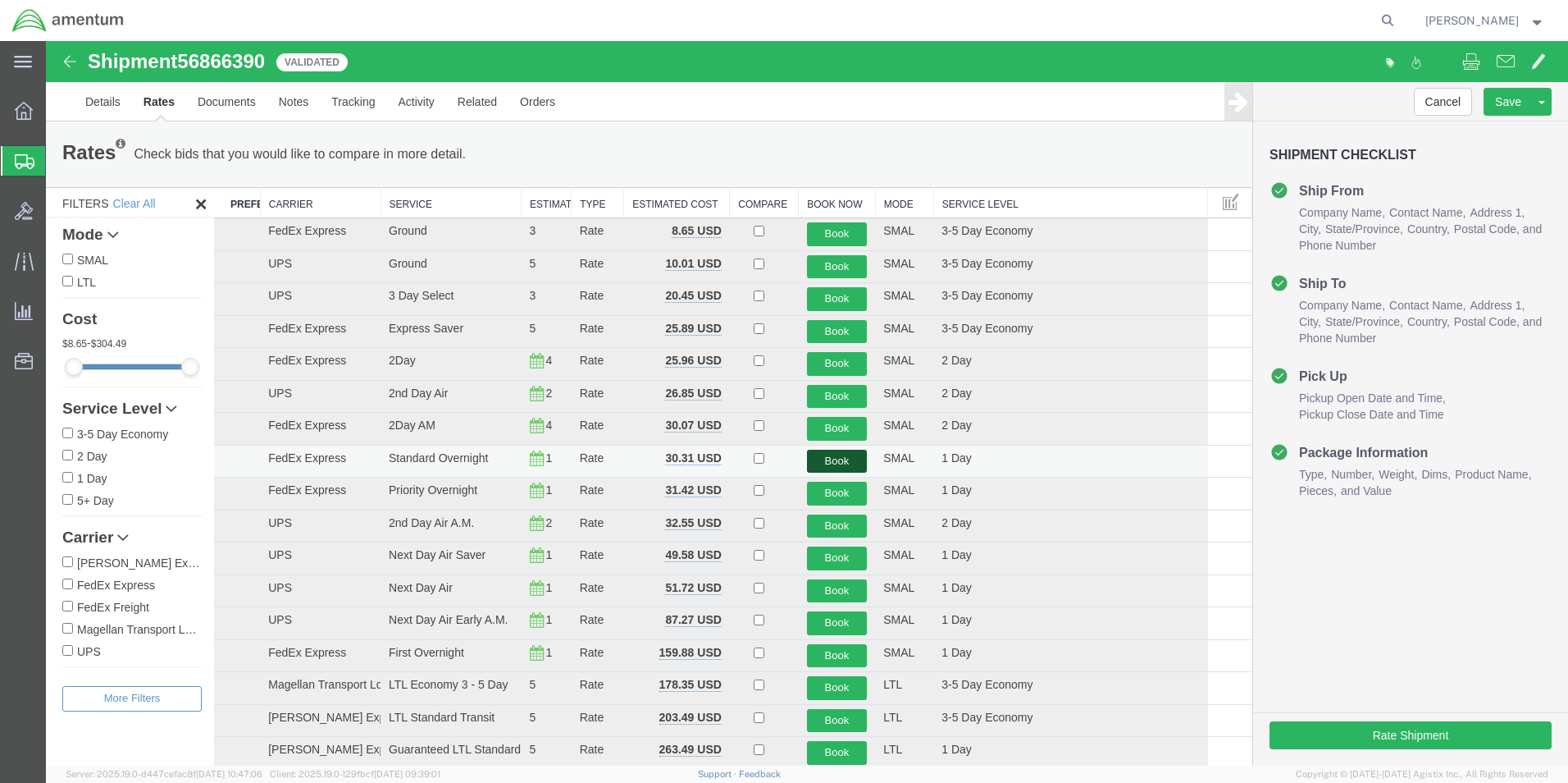
click at [843, 464] on button "Book" at bounding box center [837, 461] width 61 height 24
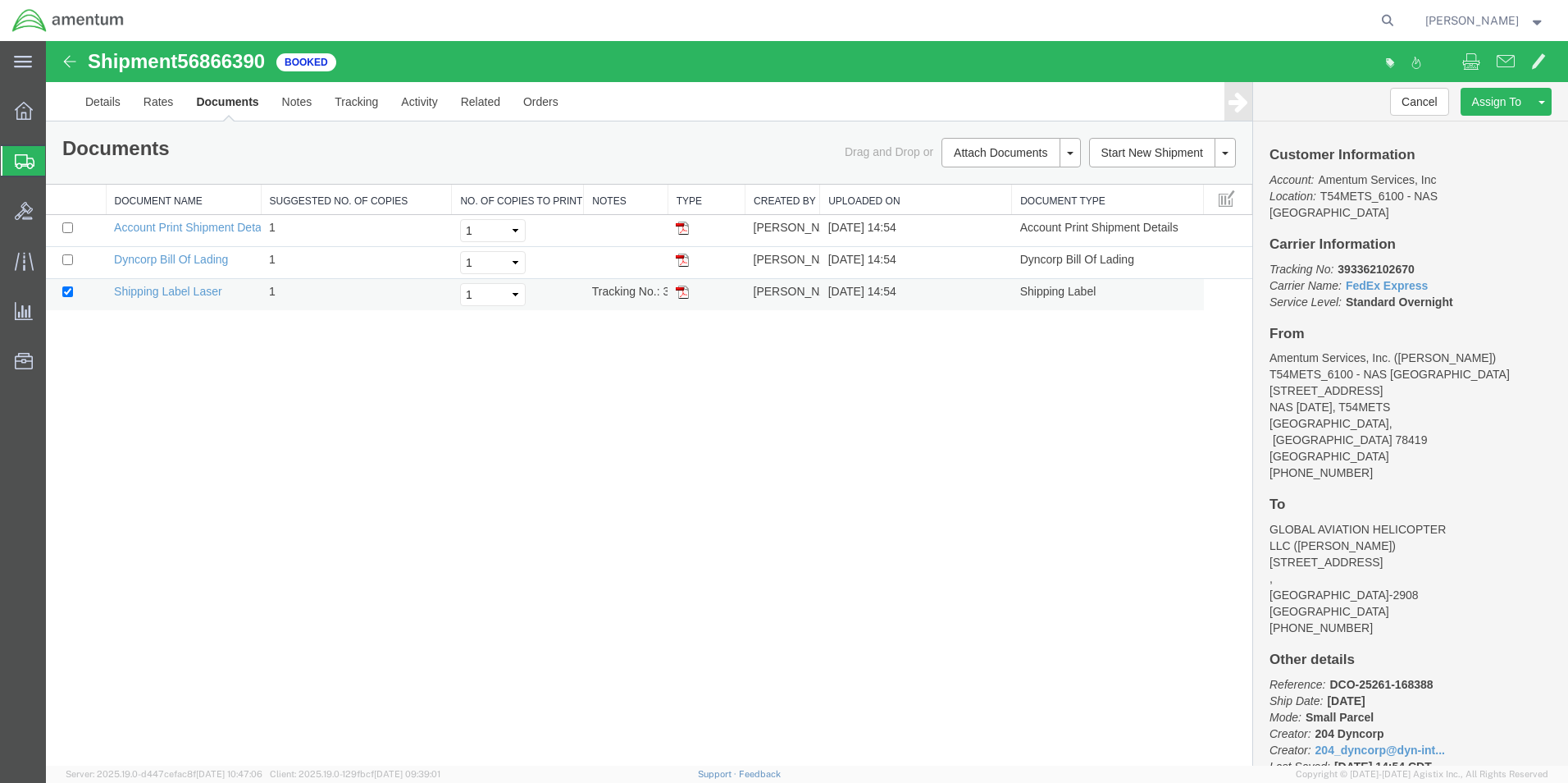
click at [682, 293] on img at bounding box center [682, 293] width 13 height 13
click at [22, 160] on icon at bounding box center [25, 162] width 20 height 15
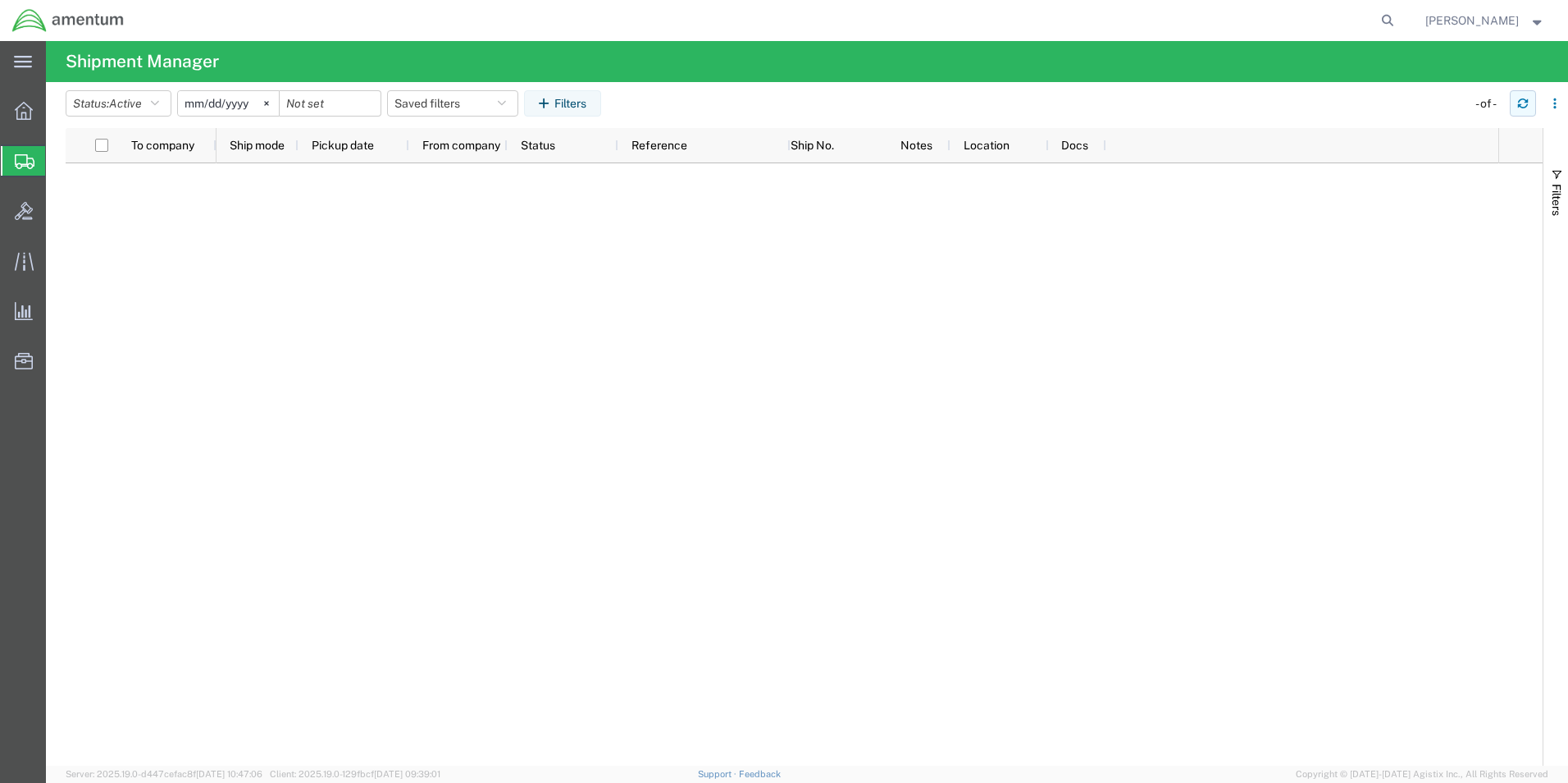
click at [1524, 103] on icon "button" at bounding box center [1523, 103] width 12 height 12
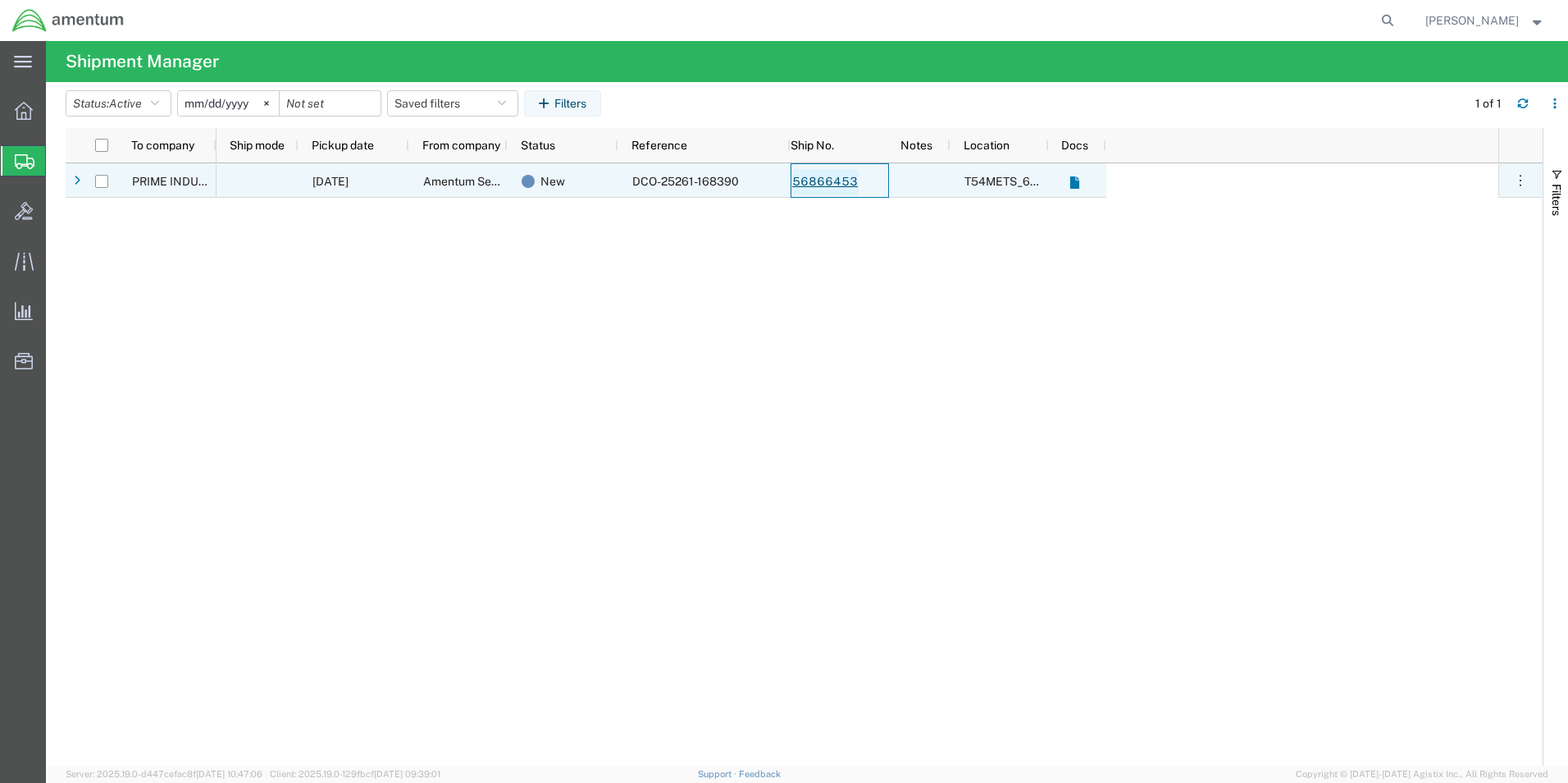
click at [835, 182] on link "56866453" at bounding box center [825, 182] width 67 height 27
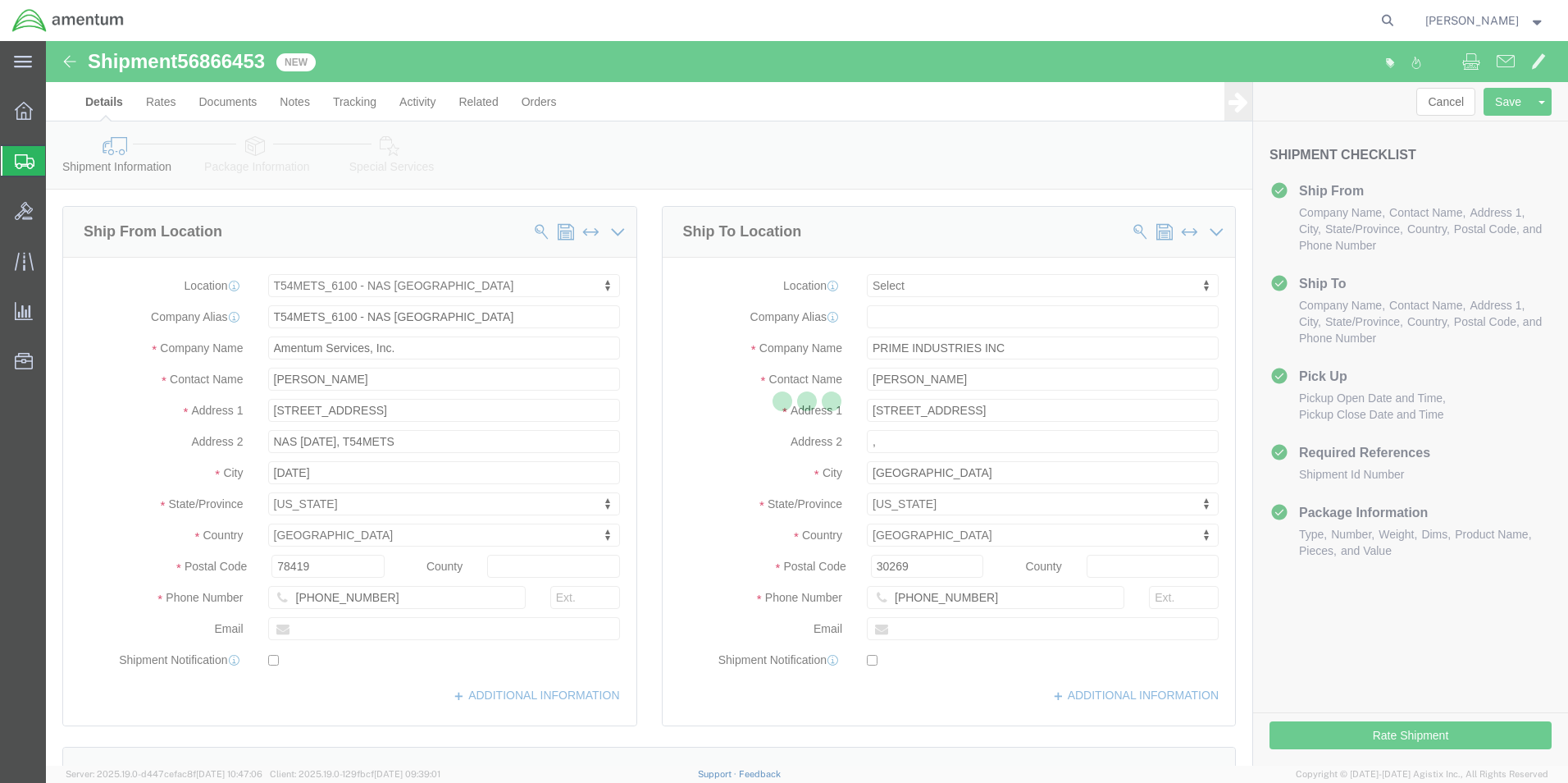
select select "67191"
select select
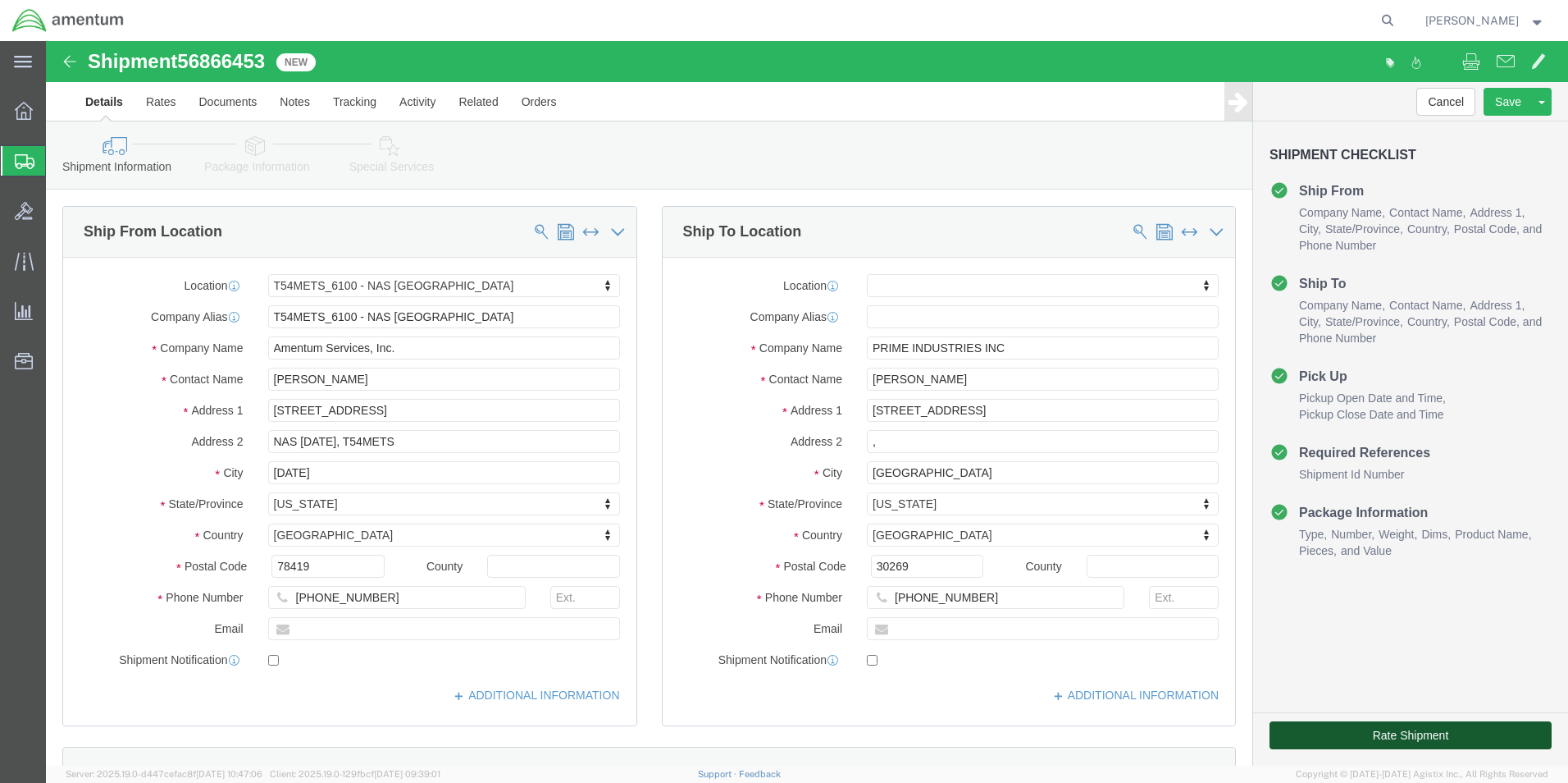
click button "Rate Shipment"
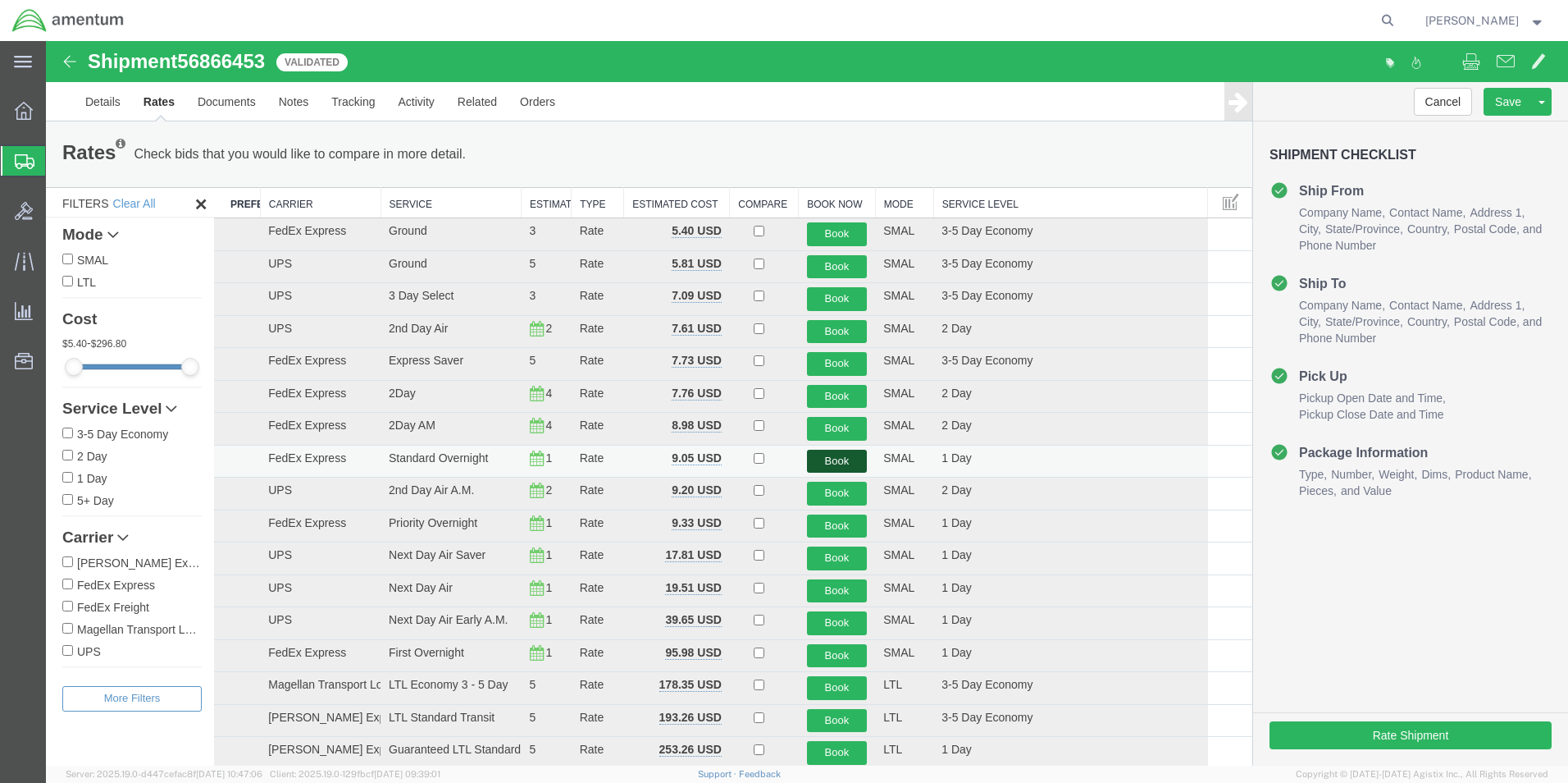
drag, startPoint x: 822, startPoint y: 462, endPoint x: 868, endPoint y: 502, distance: 61.0
click at [822, 462] on button "Book" at bounding box center [837, 461] width 61 height 24
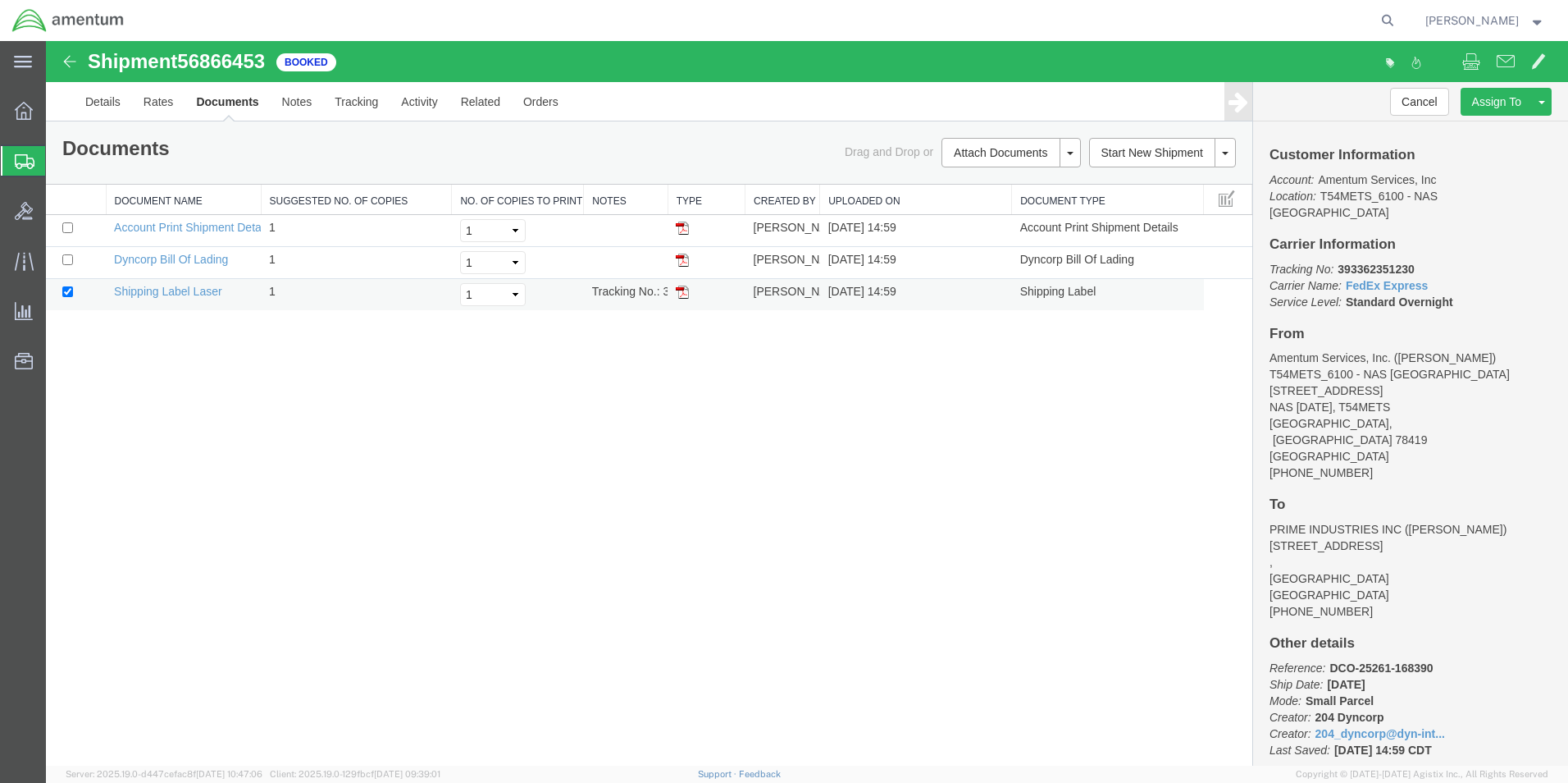
click at [681, 297] on img at bounding box center [682, 293] width 13 height 13
drag, startPoint x: 13, startPoint y: 158, endPoint x: 26, endPoint y: 155, distance: 13.3
click at [15, 158] on div at bounding box center [23, 161] width 46 height 30
